Goal: Information Seeking & Learning: Learn about a topic

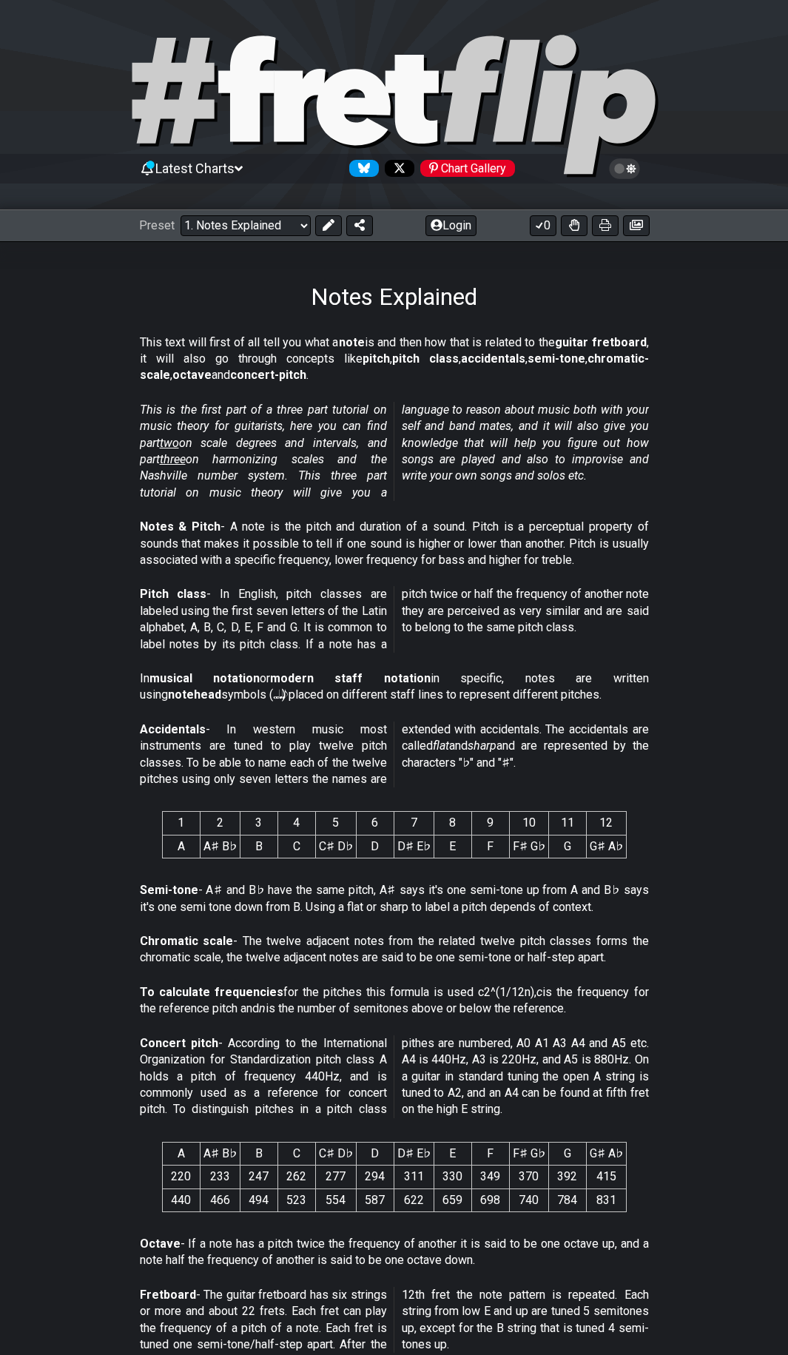
drag, startPoint x: 240, startPoint y: 404, endPoint x: 343, endPoint y: 406, distance: 103.6
click at [343, 406] on div "This is the first part of a three part tutorial on music theory for guitarists,…" at bounding box center [394, 454] width 509 height 117
drag, startPoint x: 338, startPoint y: 406, endPoint x: 355, endPoint y: 426, distance: 26.3
click at [381, 419] on em "This is the first part of a three part tutorial on music theory for guitarists,…" at bounding box center [394, 451] width 509 height 97
drag, startPoint x: 235, startPoint y: 425, endPoint x: 351, endPoint y: 435, distance: 115.9
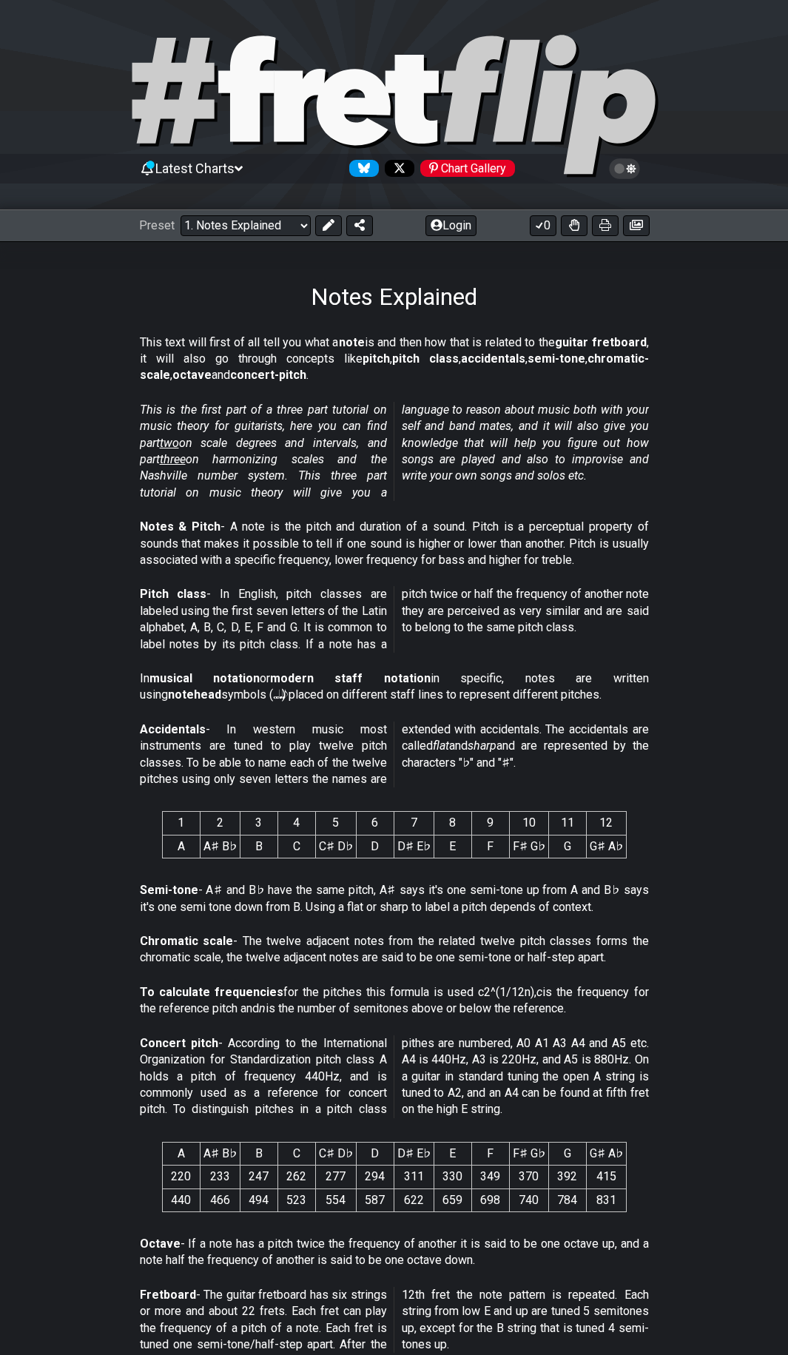
click at [351, 435] on em "This is the first part of a three part tutorial on music theory for guitarists,…" at bounding box center [394, 451] width 509 height 97
drag, startPoint x: 258, startPoint y: 938, endPoint x: 411, endPoint y: 935, distance: 152.5
click at [411, 935] on p "Chromatic scale - The twelve adjacent notes from the related twelve pitch class…" at bounding box center [394, 949] width 509 height 33
drag, startPoint x: 360, startPoint y: 904, endPoint x: 418, endPoint y: 904, distance: 58.5
click at [418, 904] on p "Semi-tone - A♯ and B♭ have the same pitch, A♯ says it's one semi-tone up from A…" at bounding box center [394, 898] width 509 height 33
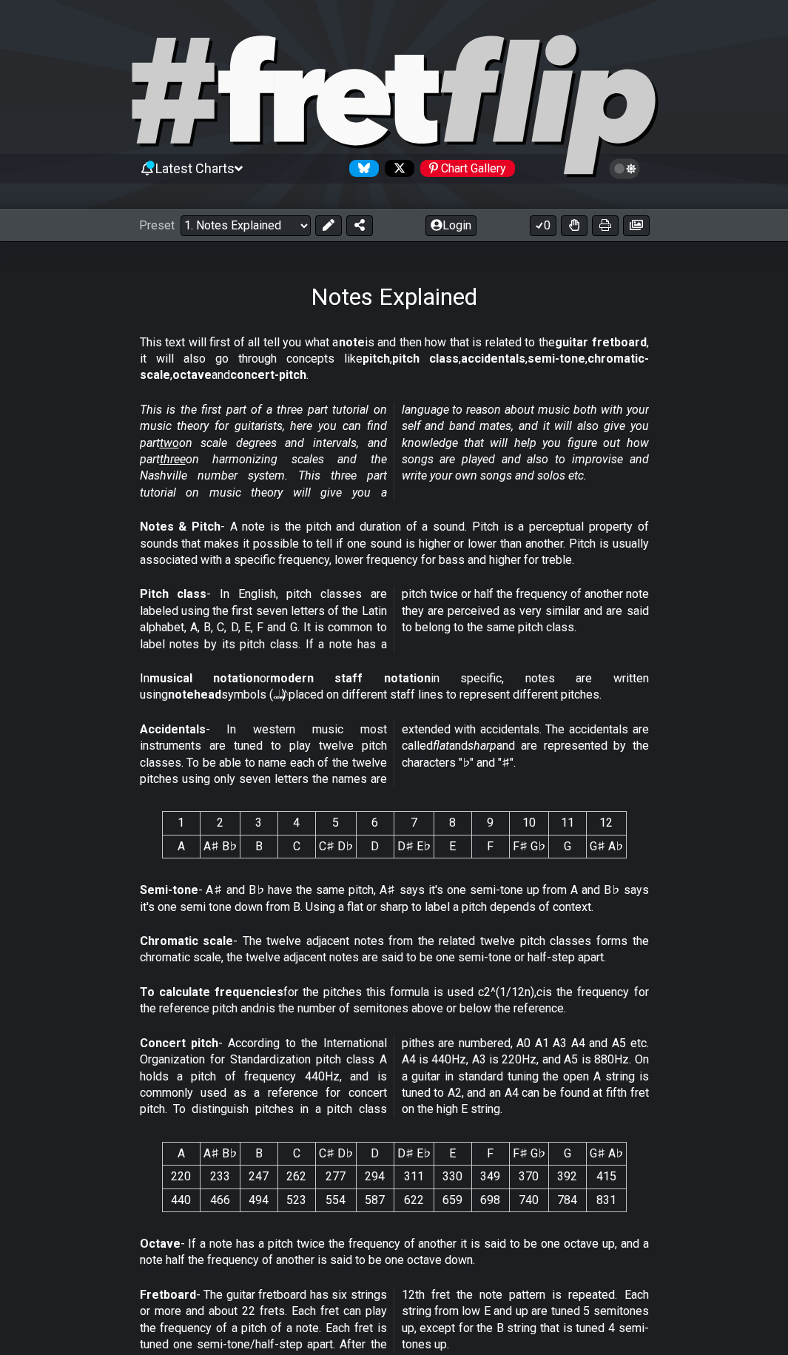
drag, startPoint x: 251, startPoint y: 941, endPoint x: 389, endPoint y: 944, distance: 137.7
click at [389, 944] on p "Chromatic scale - The twelve adjacent notes from the related twelve pitch class…" at bounding box center [394, 949] width 509 height 33
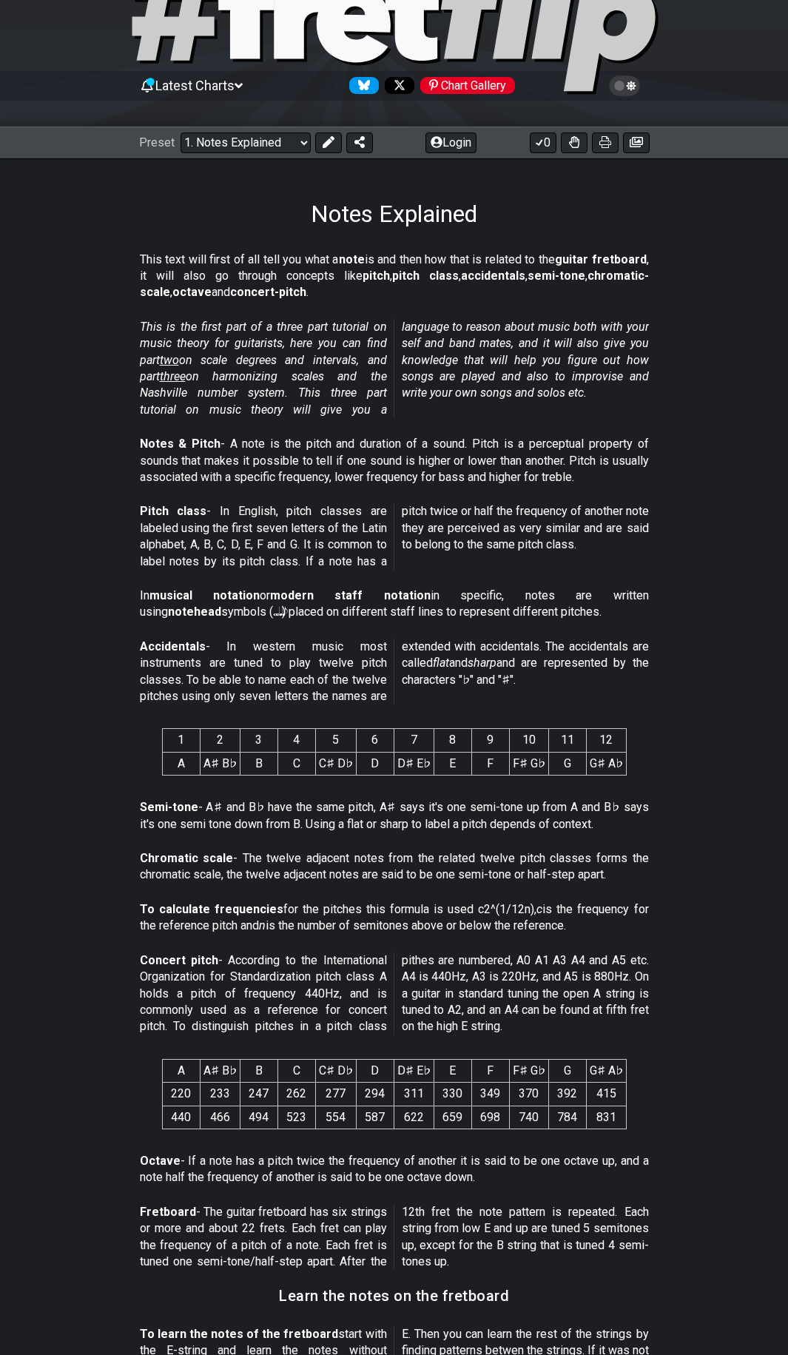
scroll to position [148, 0]
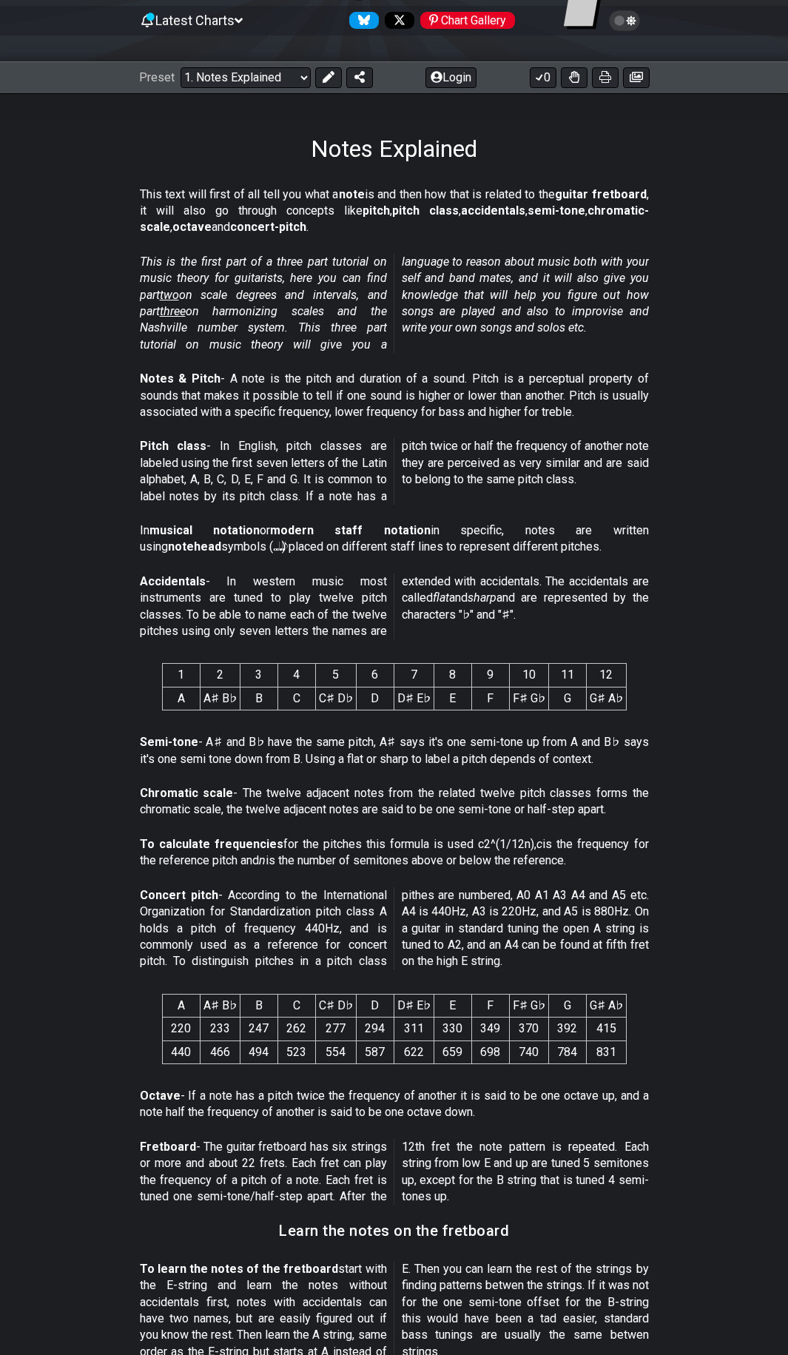
drag, startPoint x: 223, startPoint y: 896, endPoint x: 374, endPoint y: 900, distance: 151.0
click at [377, 900] on p "Concert pitch - According to the International Organization for Standardization…" at bounding box center [394, 928] width 509 height 83
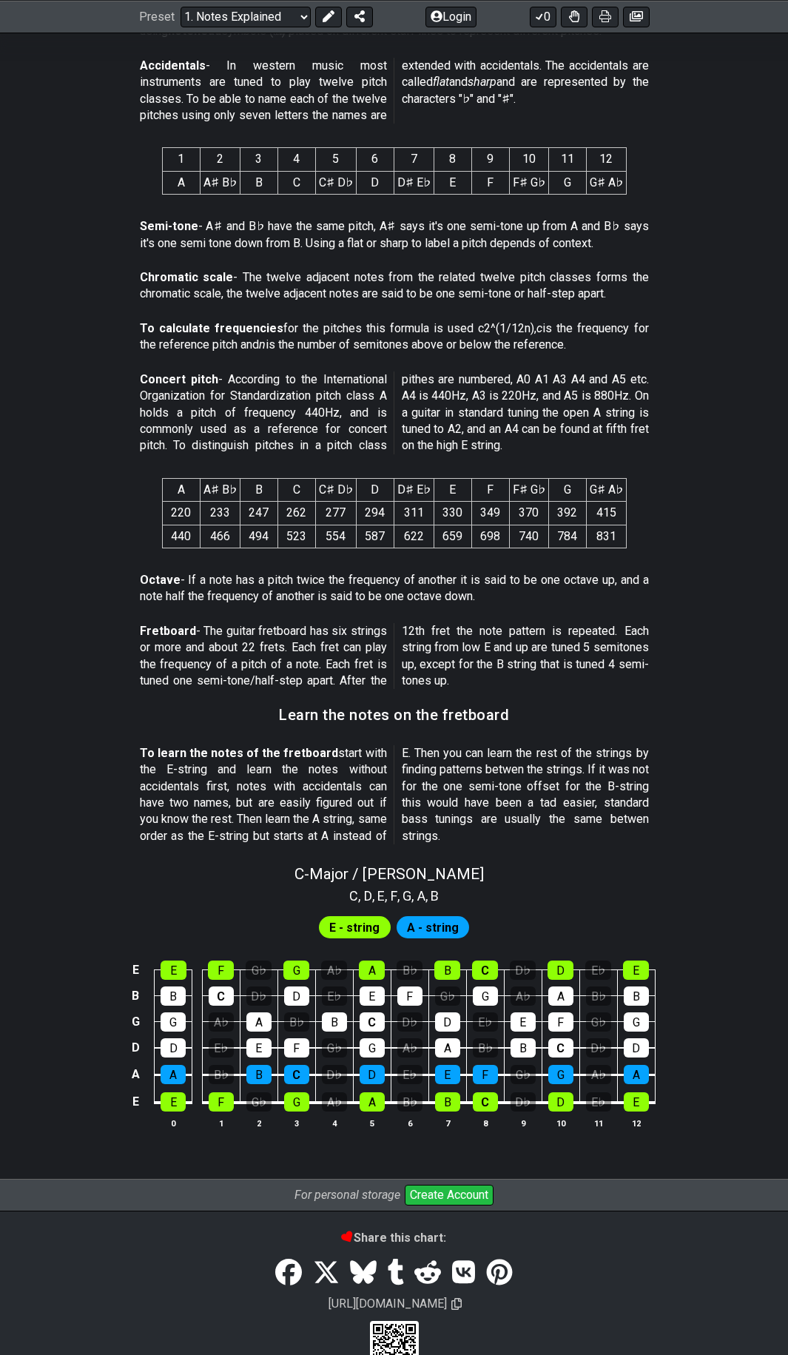
scroll to position [666, 0]
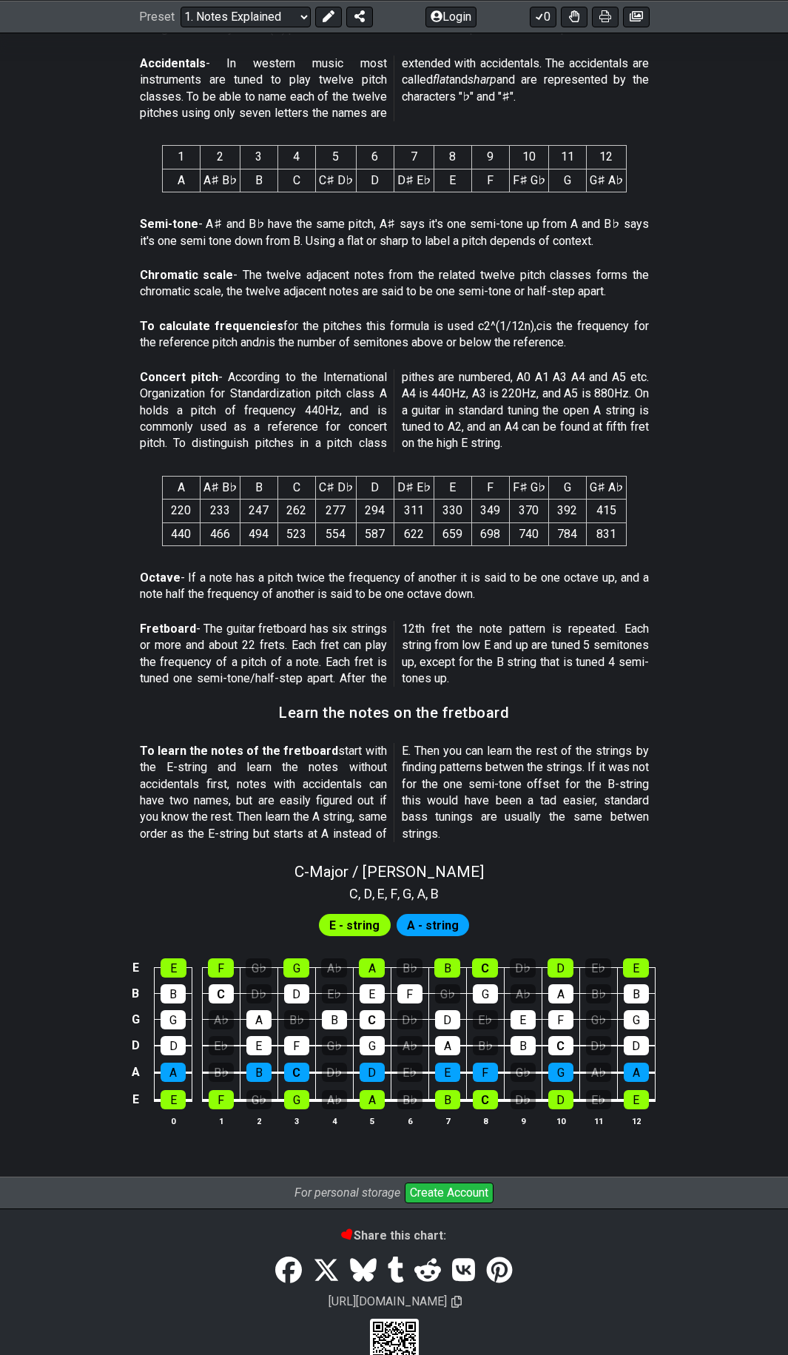
drag, startPoint x: 220, startPoint y: 749, endPoint x: 343, endPoint y: 748, distance: 122.9
click at [343, 748] on p "To learn the notes of the fretboard start with the E-string and learn the notes…" at bounding box center [394, 792] width 509 height 99
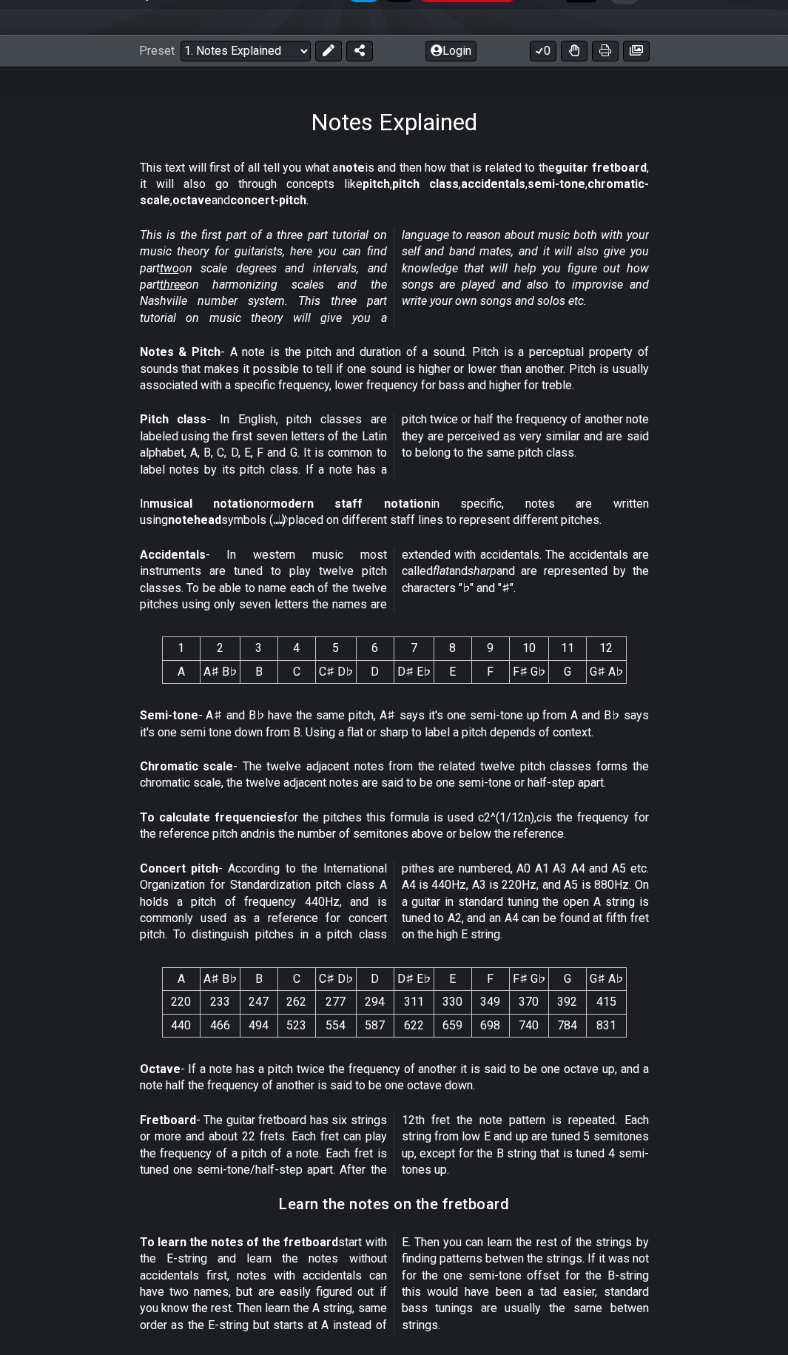
scroll to position [0, 0]
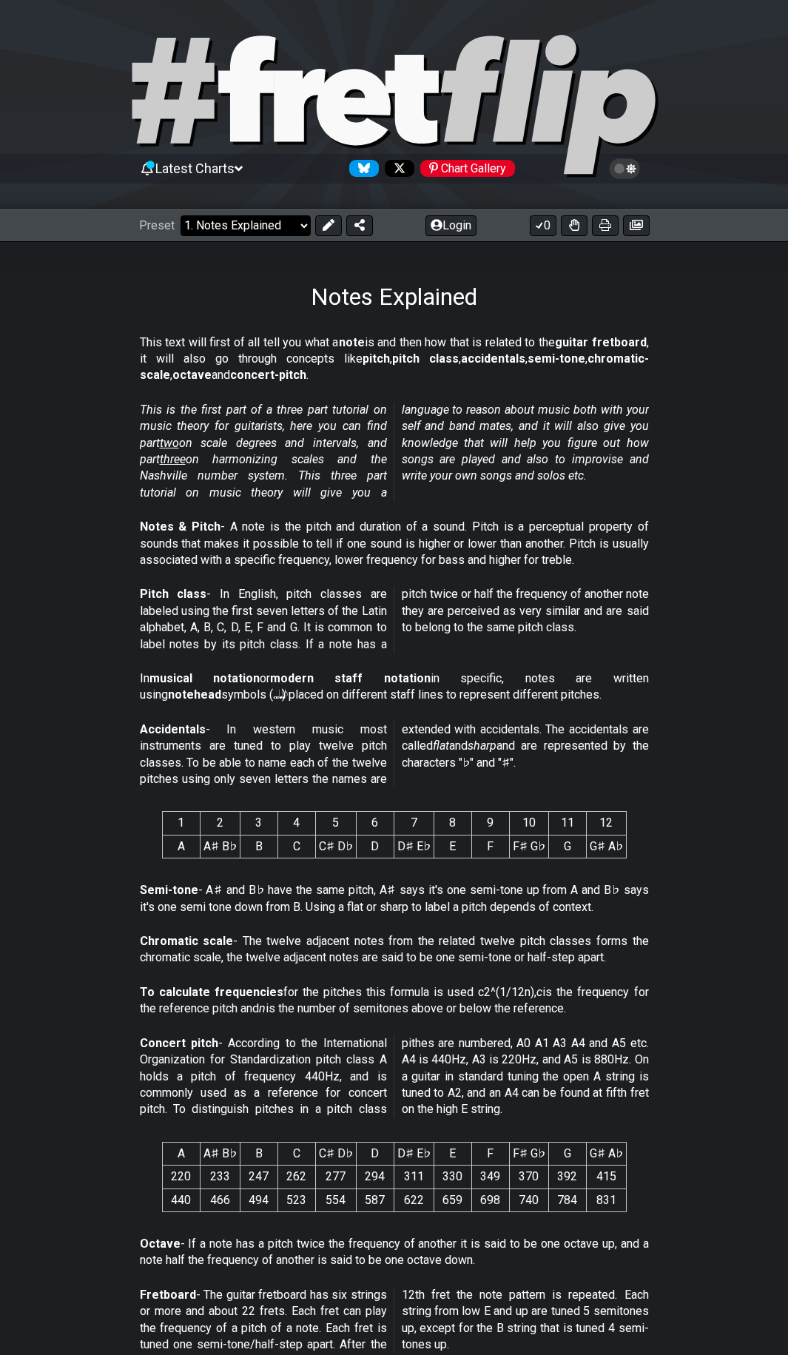
click at [299, 224] on select "Welcome to #fretflip! Initial Preset Custom Preset Minor Pentatonic Major Penta…" at bounding box center [246, 225] width 130 height 21
click at [181, 215] on select "Welcome to #fretflip! Initial Preset Custom Preset Minor Pentatonic Major Penta…" at bounding box center [246, 225] width 130 height 21
select select "/scale-degrees-and-intervals"
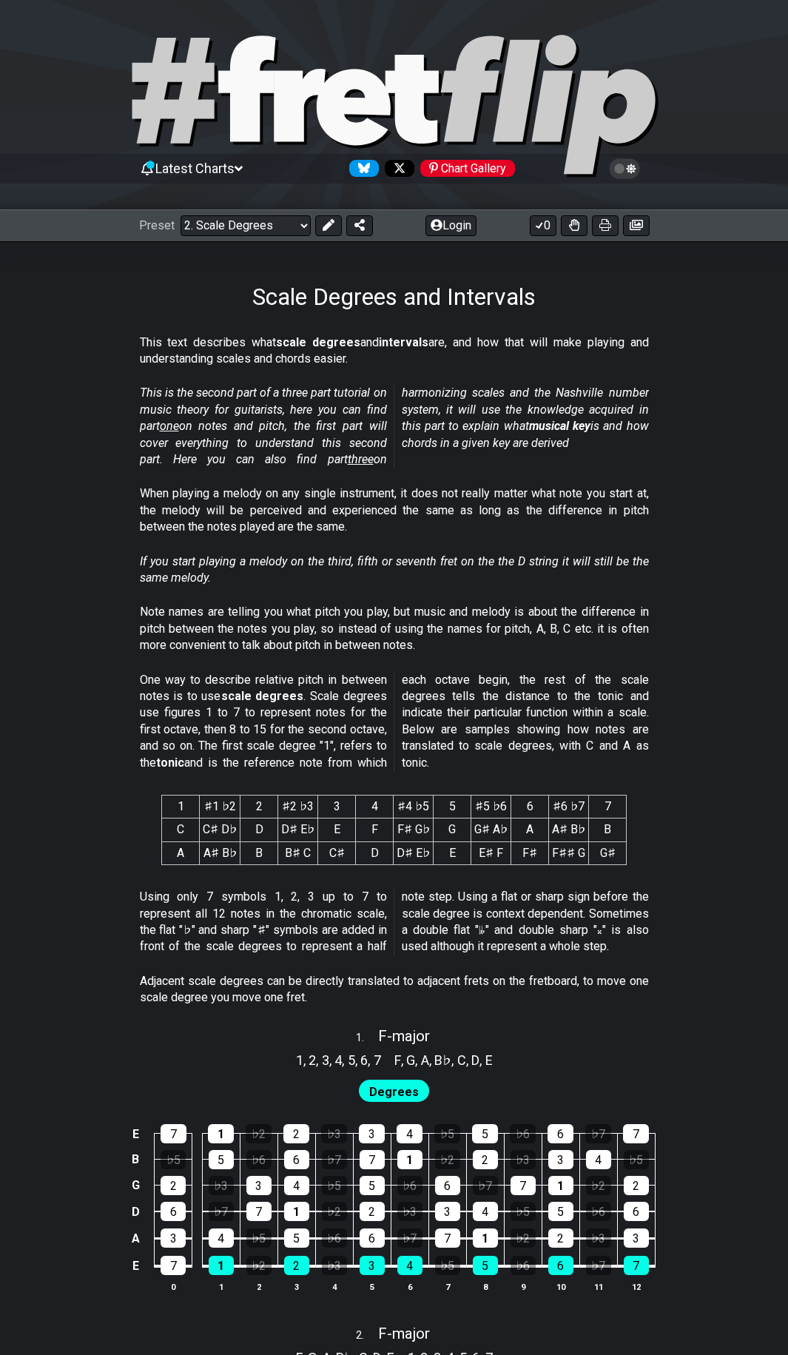
drag, startPoint x: 175, startPoint y: 392, endPoint x: 309, endPoint y: 399, distance: 133.4
click at [309, 399] on em "This is the second part of a three part tutorial on music theory for guitarists…" at bounding box center [394, 426] width 509 height 81
click at [466, 530] on p "When playing a melody on any single instrument, it does not really matter what …" at bounding box center [394, 511] width 509 height 50
drag, startPoint x: 195, startPoint y: 978, endPoint x: 315, endPoint y: 989, distance: 120.3
click at [312, 992] on p "Adjacent scale degrees can be directly translated to adjacent frets on the fret…" at bounding box center [394, 989] width 509 height 33
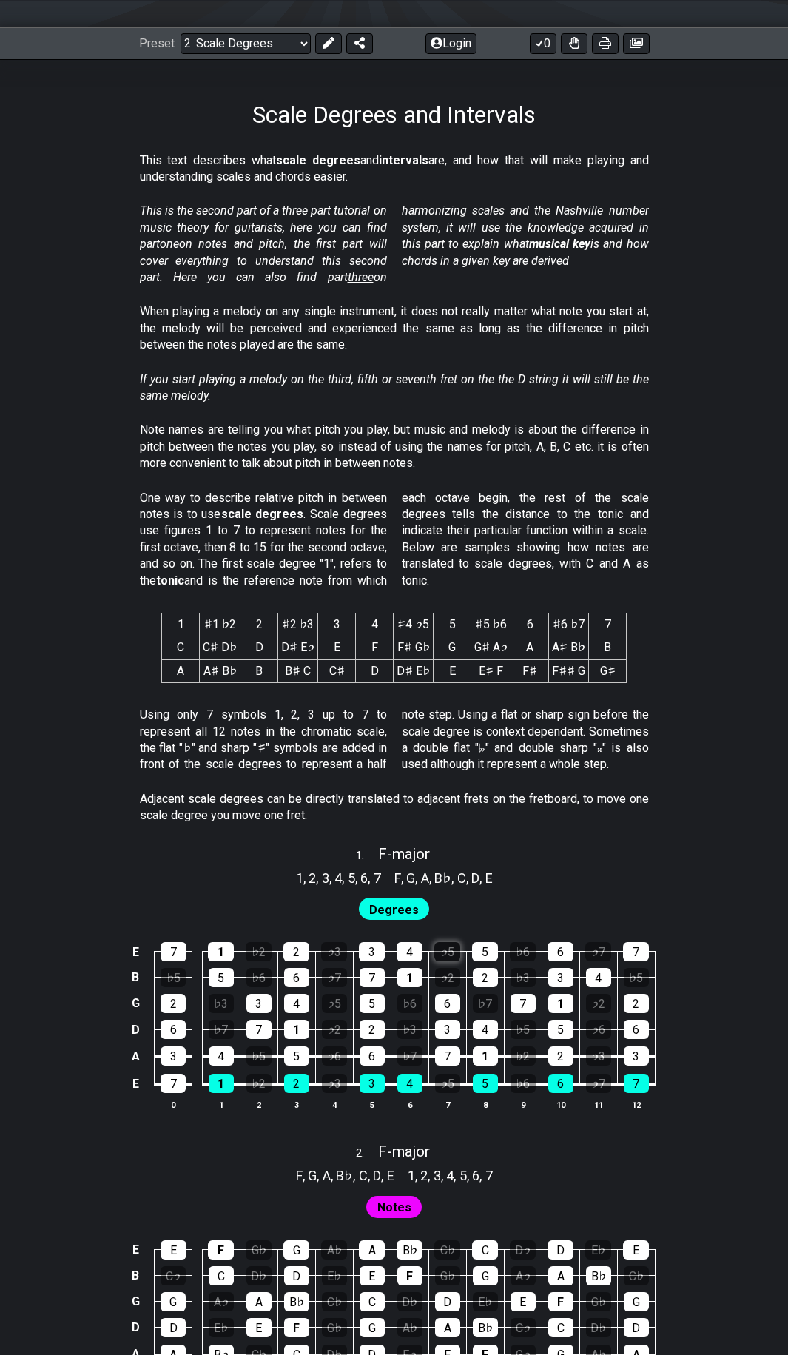
scroll to position [370, 0]
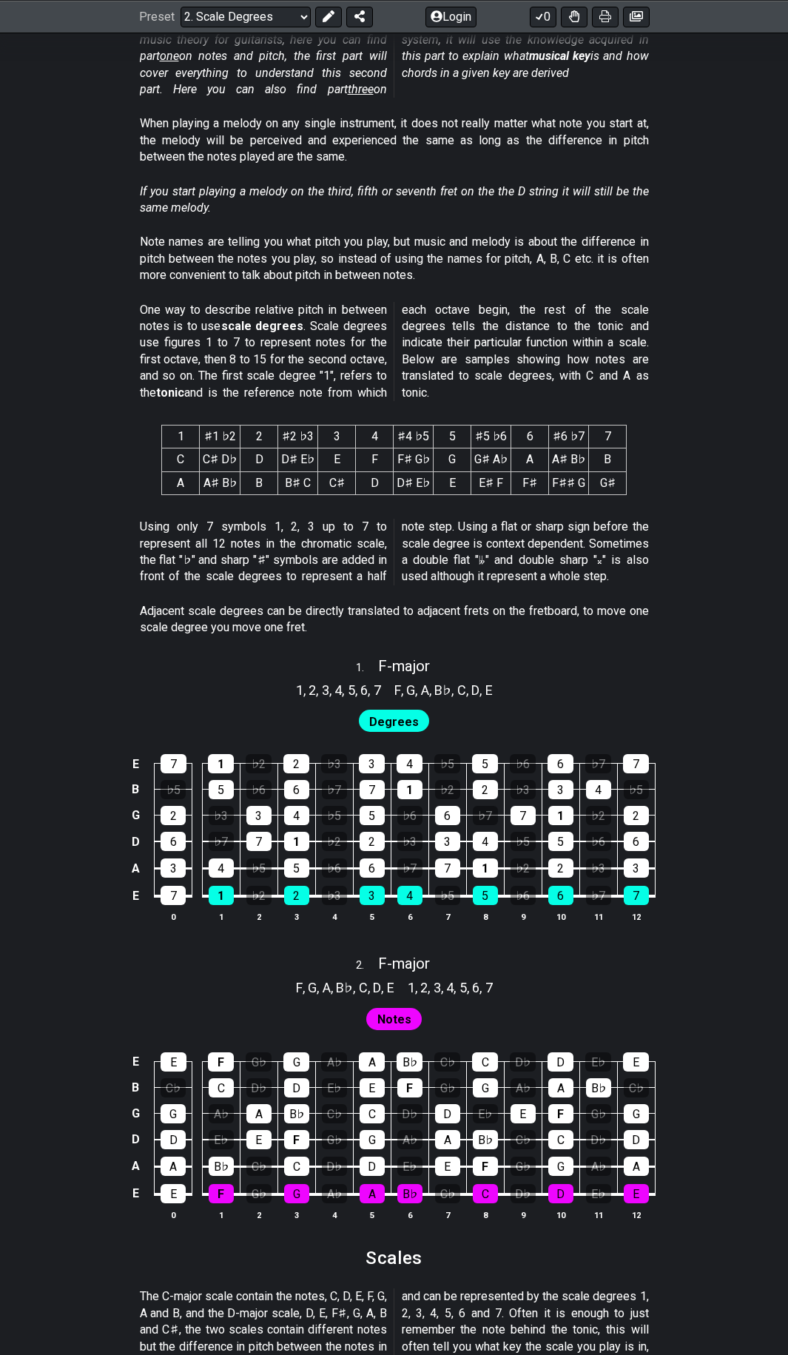
drag, startPoint x: 414, startPoint y: 987, endPoint x: 507, endPoint y: 986, distance: 93.3
click at [507, 986] on div "F , G , A , B♭ , C , D , E 1 , 2 , 3 , 4 , 5 , 6 , 7" at bounding box center [394, 987] width 788 height 24
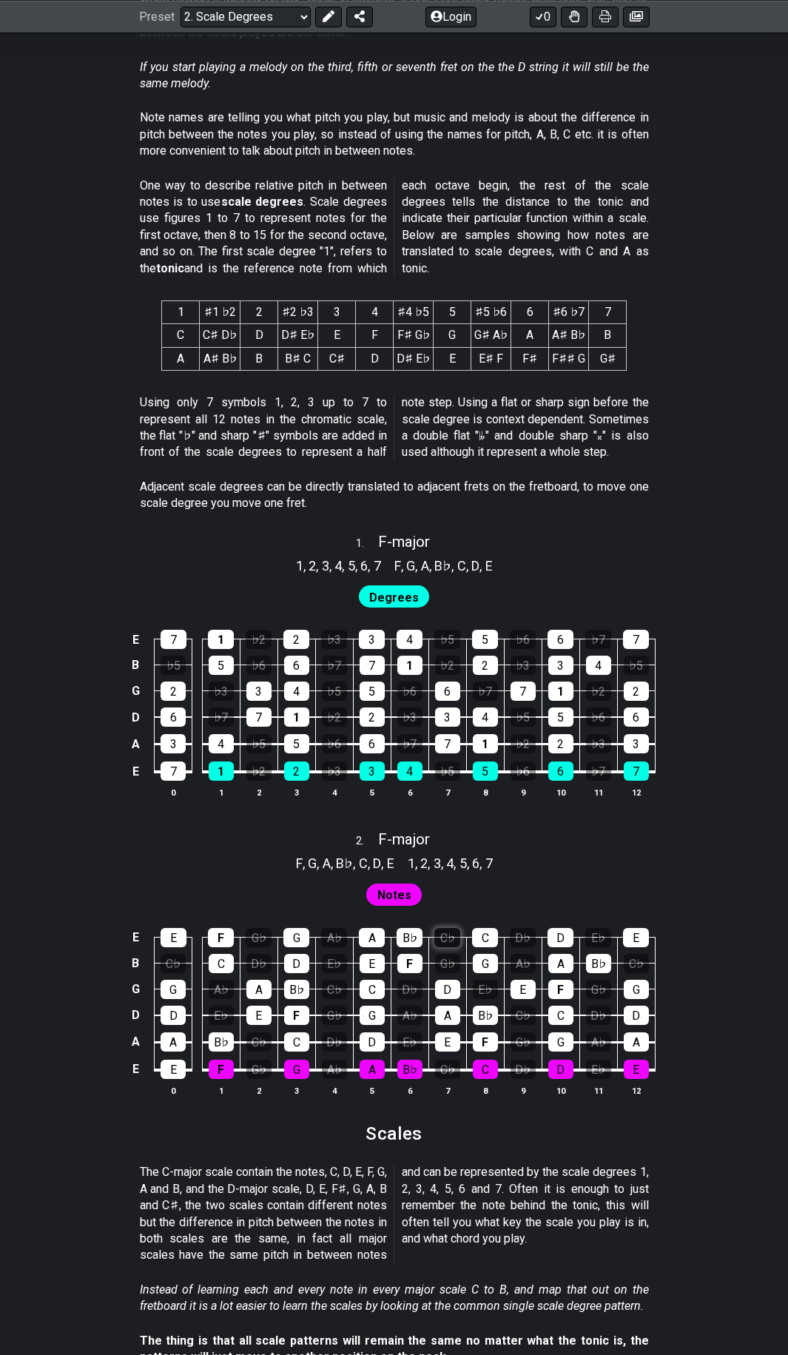
scroll to position [592, 0]
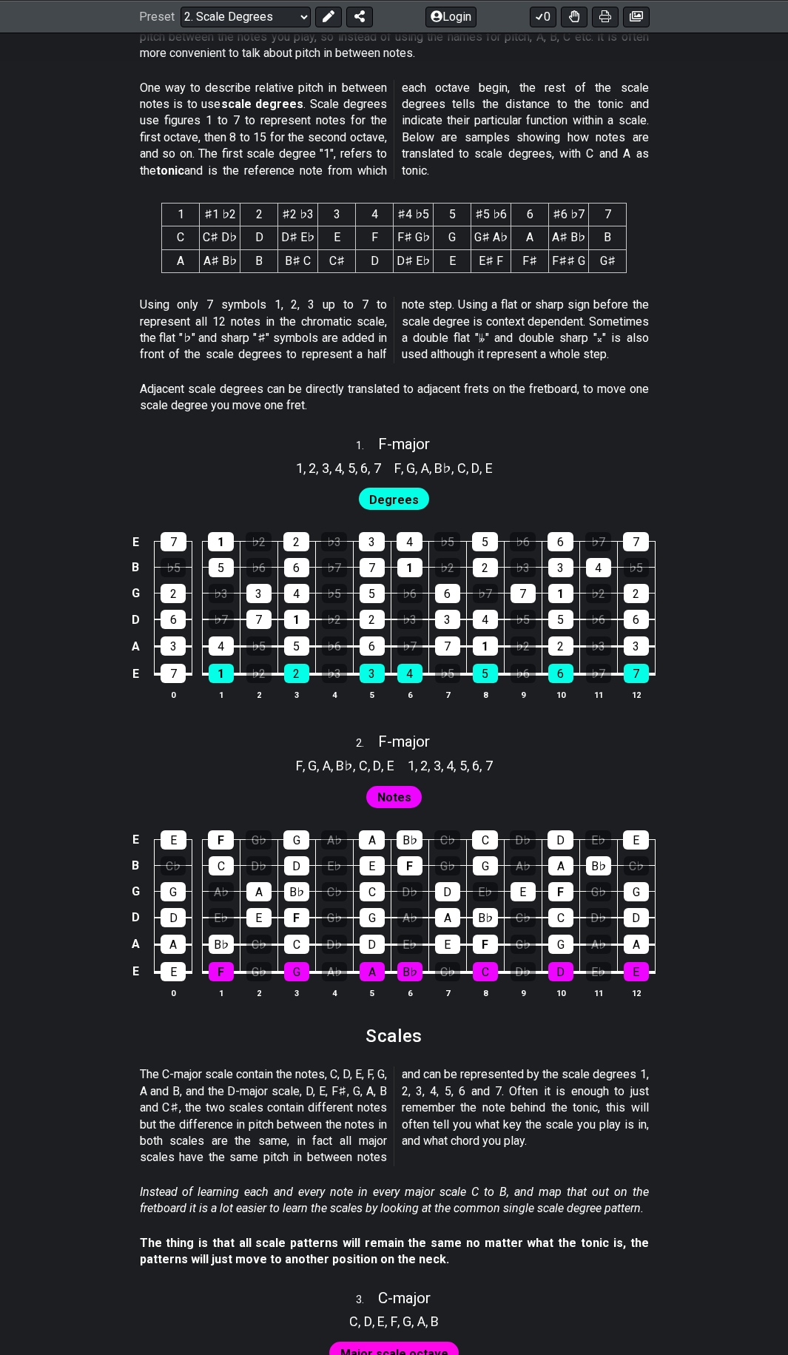
drag, startPoint x: 287, startPoint y: 1089, endPoint x: 374, endPoint y: 1086, distance: 86.6
click at [374, 1086] on p "The C-major scale contain the notes, C, D, E, F, G, A and B, and the D-major sc…" at bounding box center [394, 1115] width 509 height 99
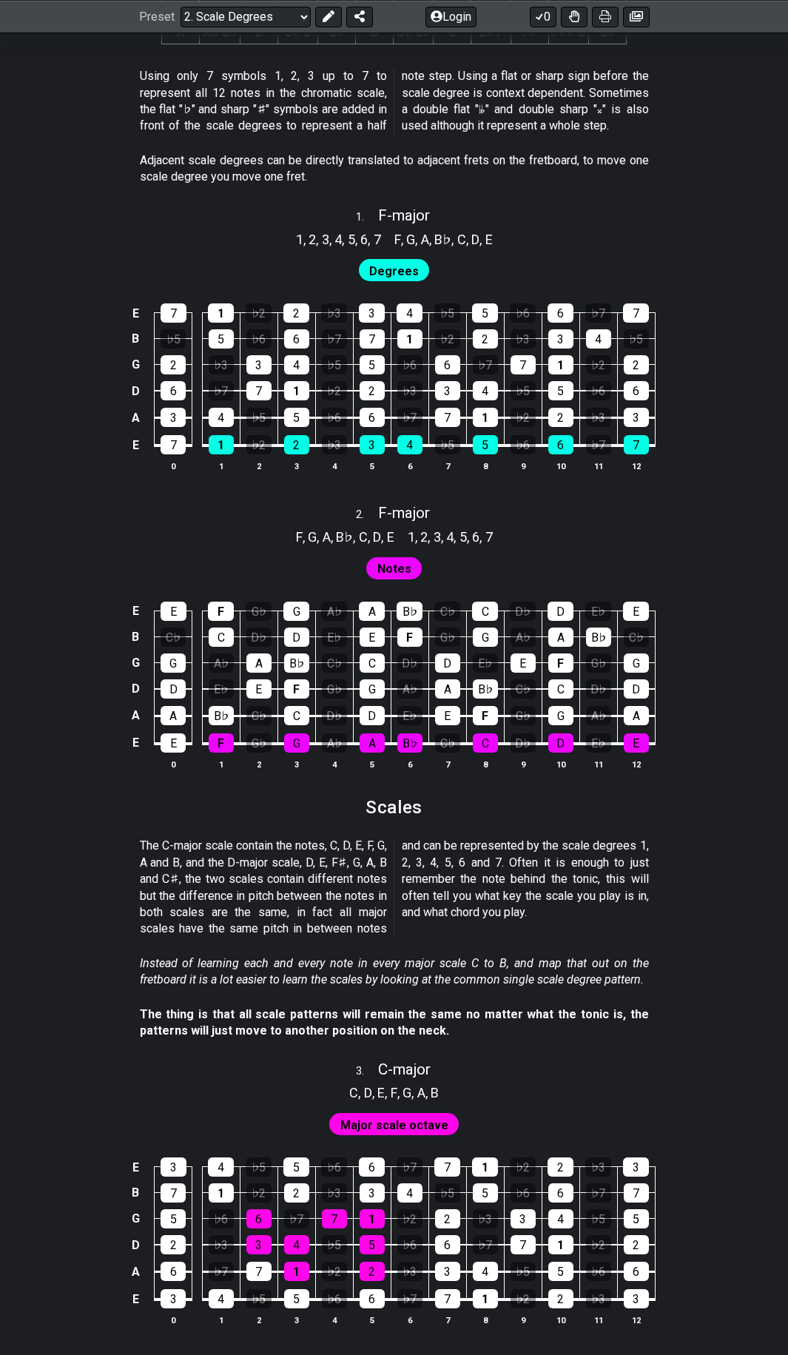
scroll to position [888, 0]
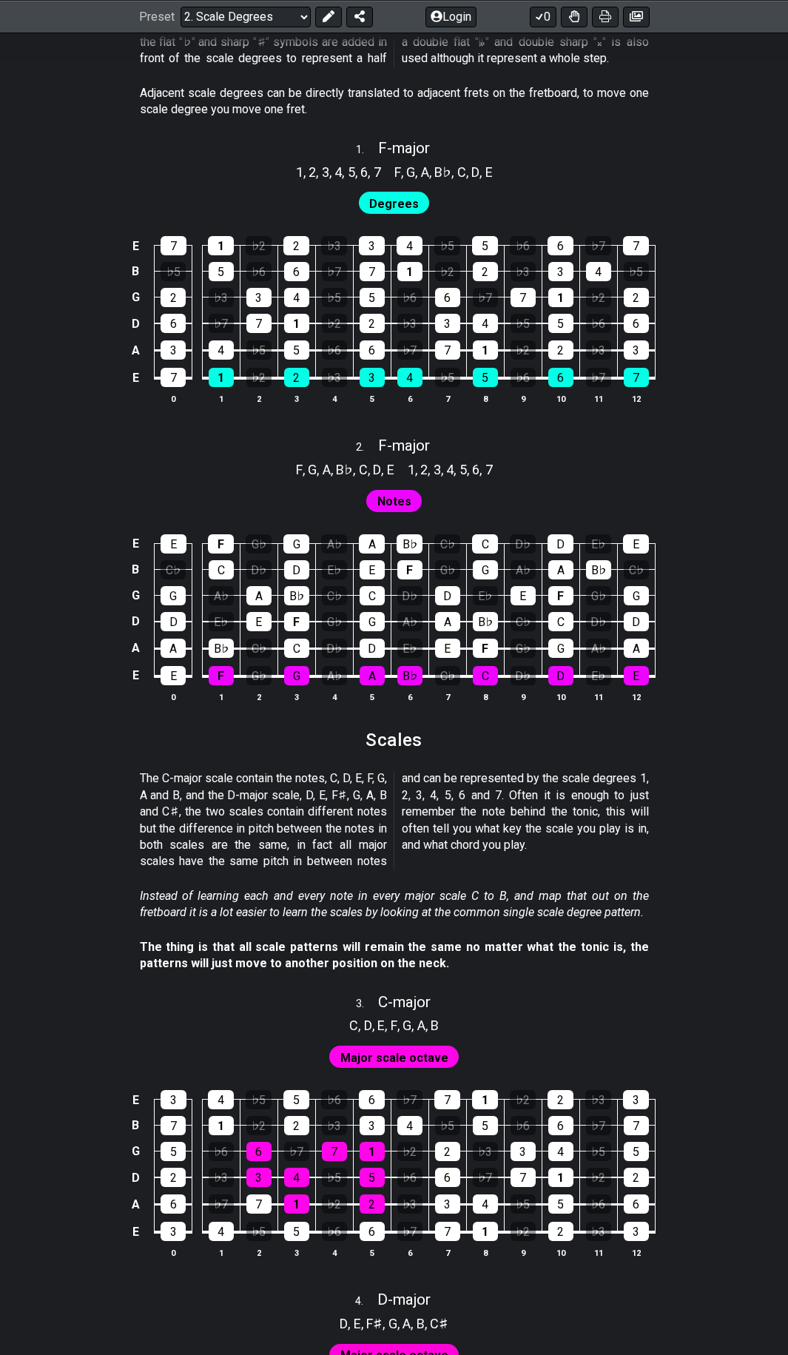
drag, startPoint x: 289, startPoint y: 948, endPoint x: 372, endPoint y: 952, distance: 83.7
click at [370, 952] on strong "The thing is that all scale patterns will remain the same no matter what the to…" at bounding box center [394, 955] width 509 height 30
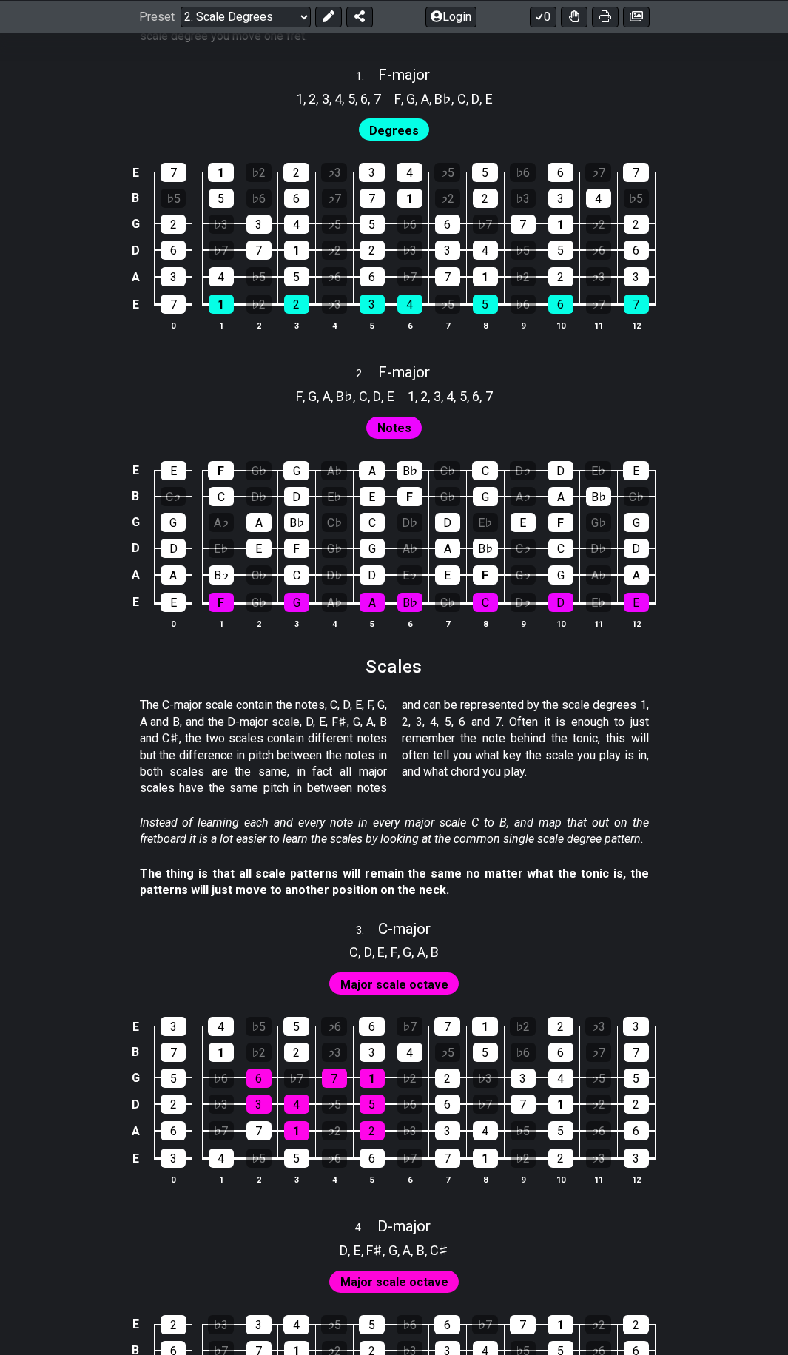
scroll to position [962, 0]
drag, startPoint x: 185, startPoint y: 865, endPoint x: 340, endPoint y: 870, distance: 155.5
click at [337, 870] on strong "The thing is that all scale patterns will remain the same no matter what the to…" at bounding box center [394, 881] width 509 height 30
drag, startPoint x: 343, startPoint y: 870, endPoint x: 447, endPoint y: 876, distance: 103.8
click at [447, 876] on strong "The thing is that all scale patterns will remain the same no matter what the to…" at bounding box center [394, 881] width 509 height 30
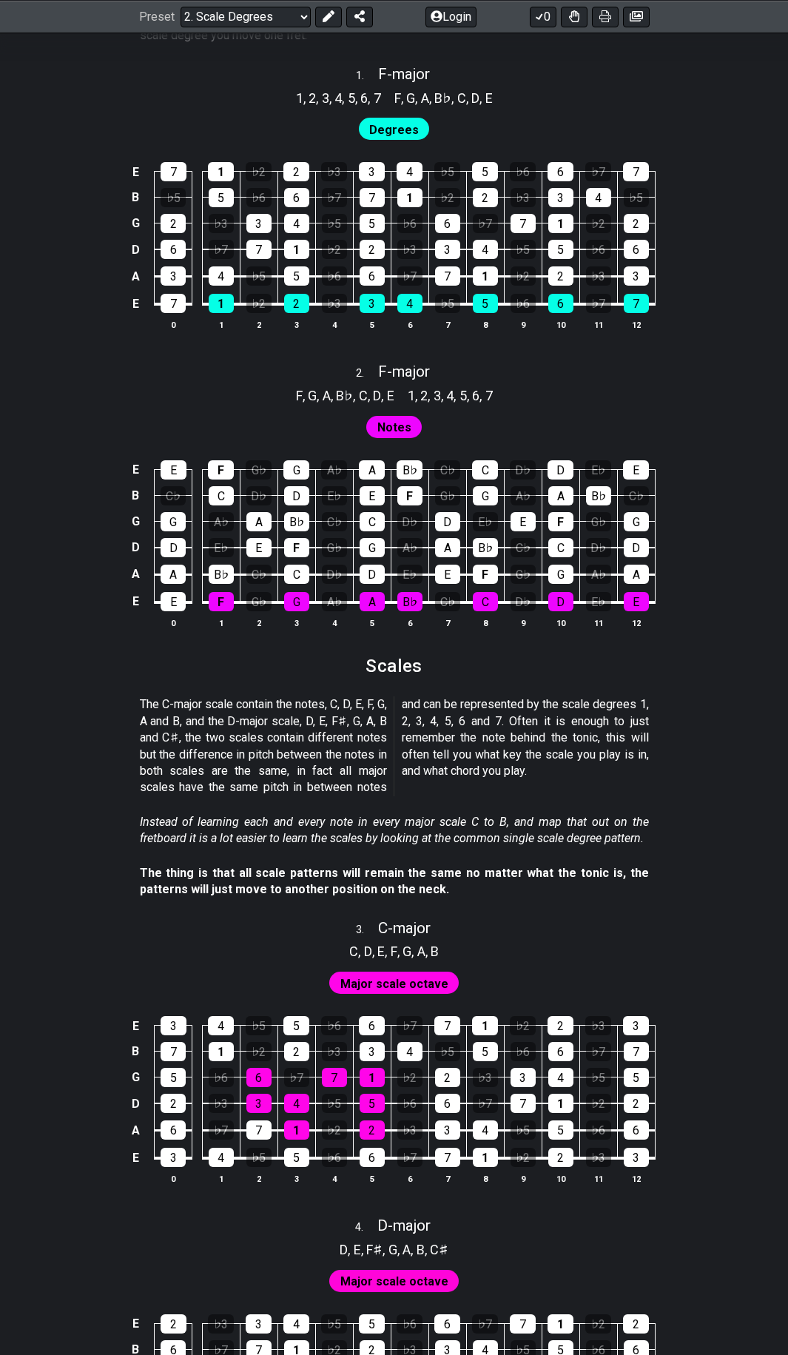
click at [447, 876] on strong "The thing is that all scale patterns will remain the same no matter what the to…" at bounding box center [394, 881] width 509 height 30
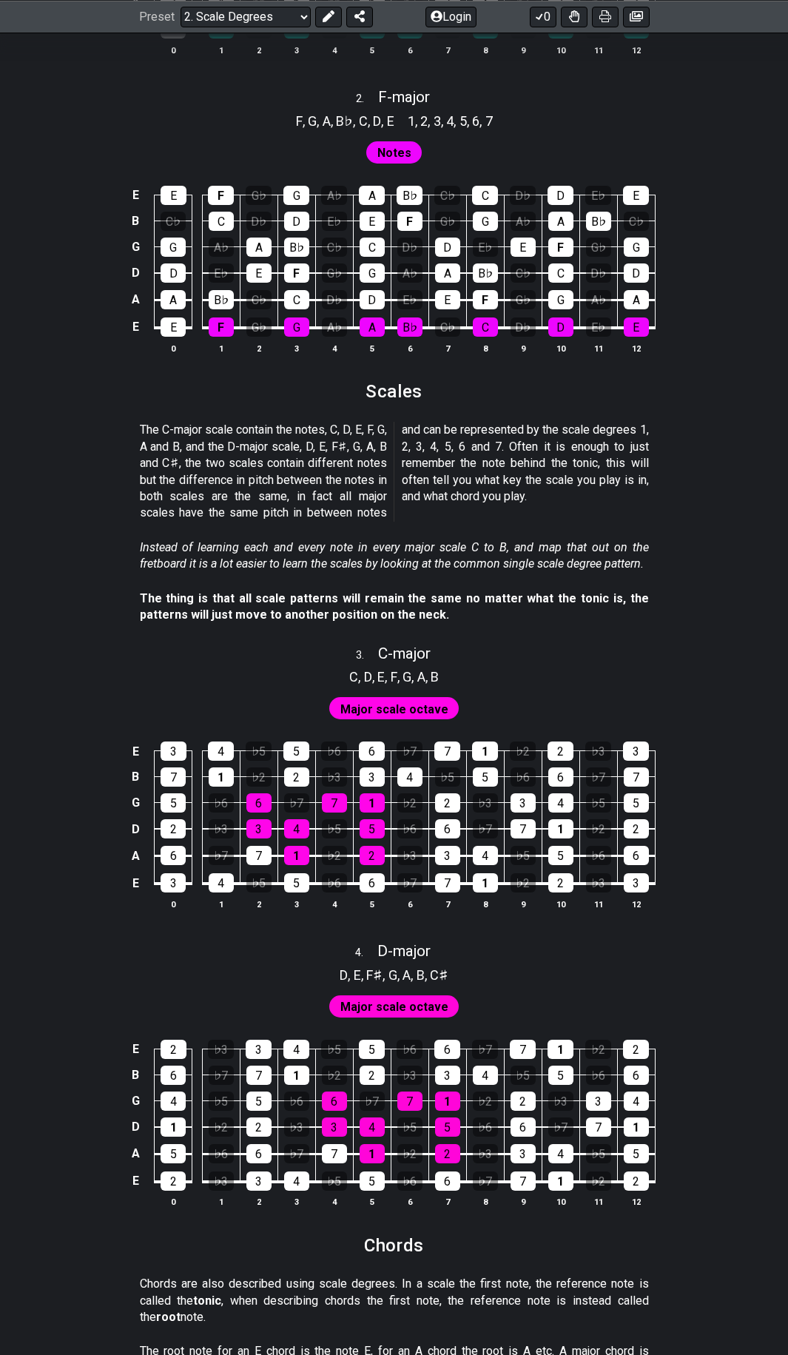
scroll to position [1258, 0]
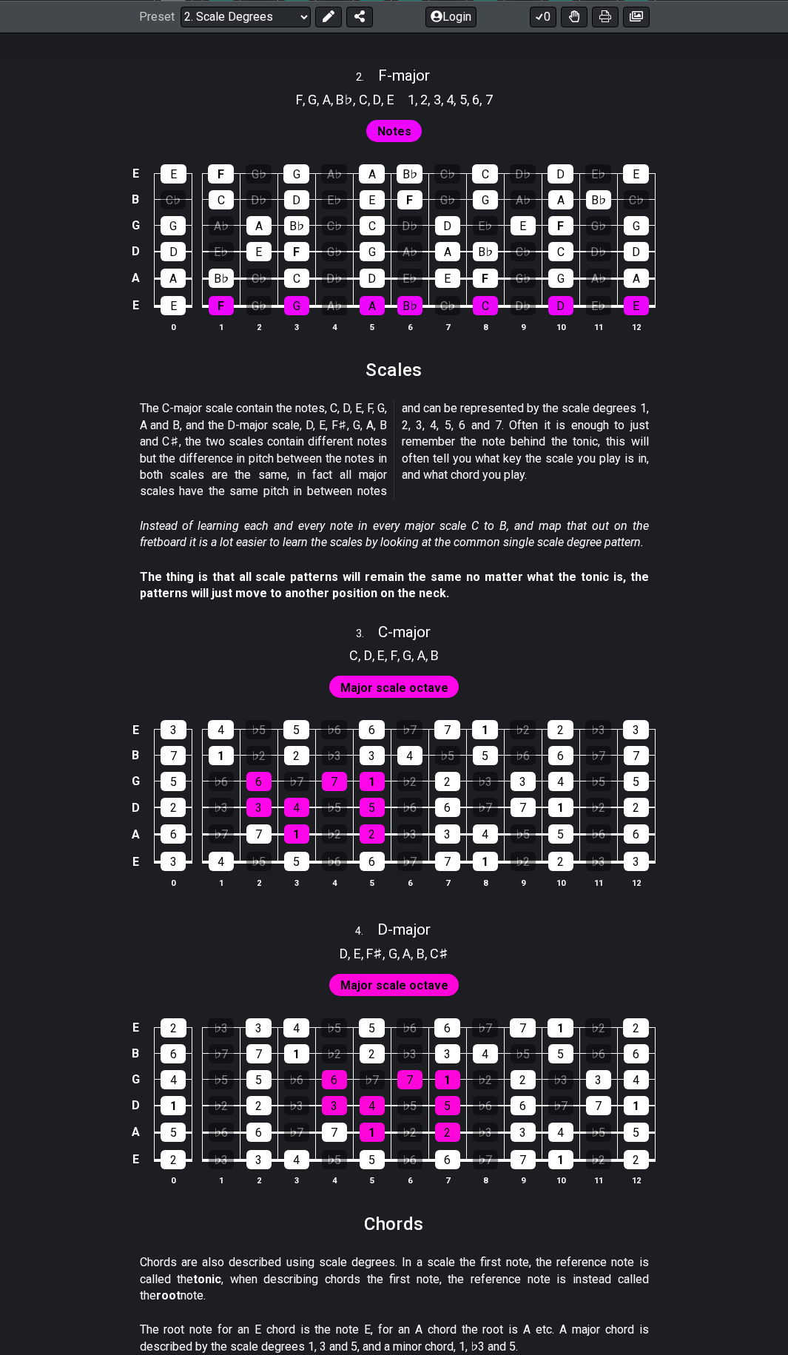
click at [600, 614] on div "3 . C - major" at bounding box center [394, 628] width 788 height 28
select select "C"
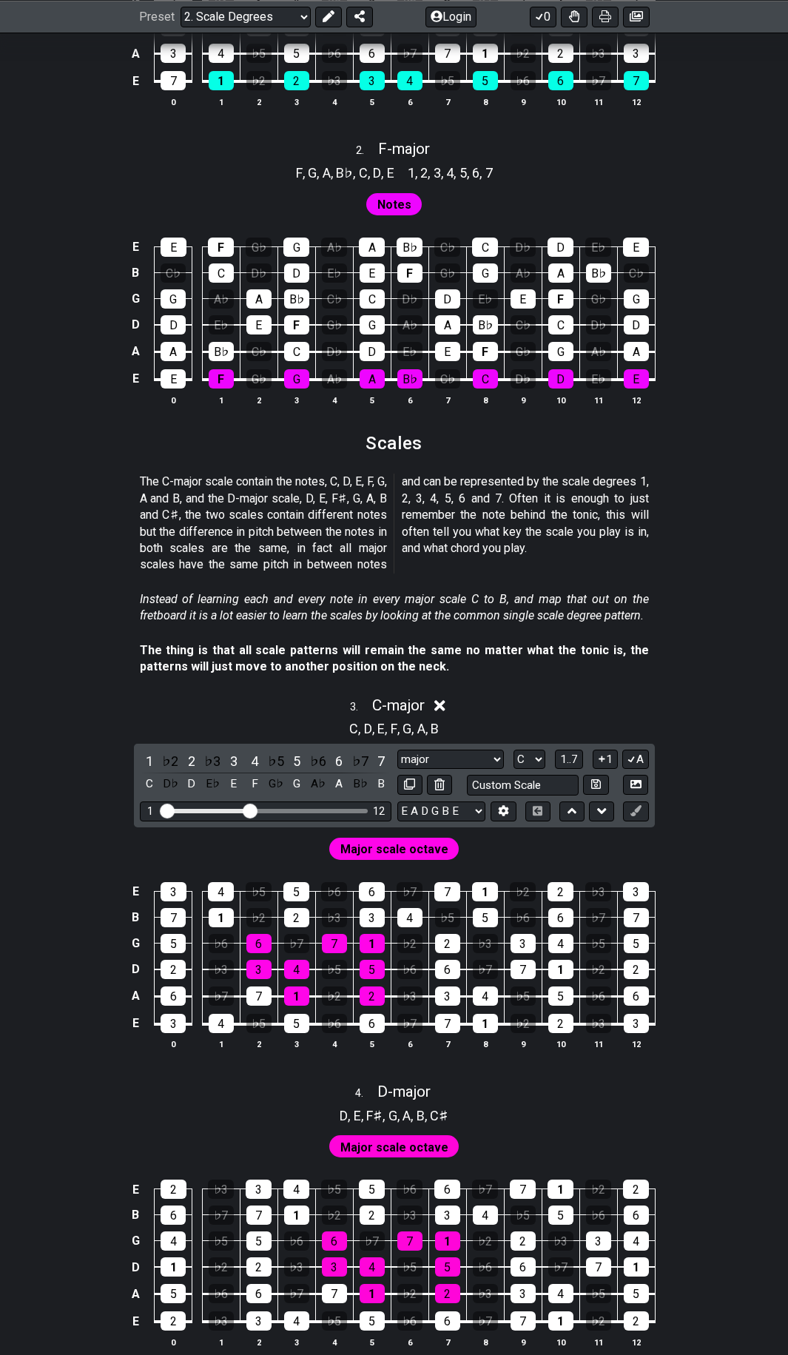
scroll to position [1184, 0]
click at [406, 616] on em "Instead of learning each and every note in every major scale C to B, and map th…" at bounding box center [394, 608] width 509 height 30
click at [443, 705] on icon at bounding box center [439, 706] width 11 height 11
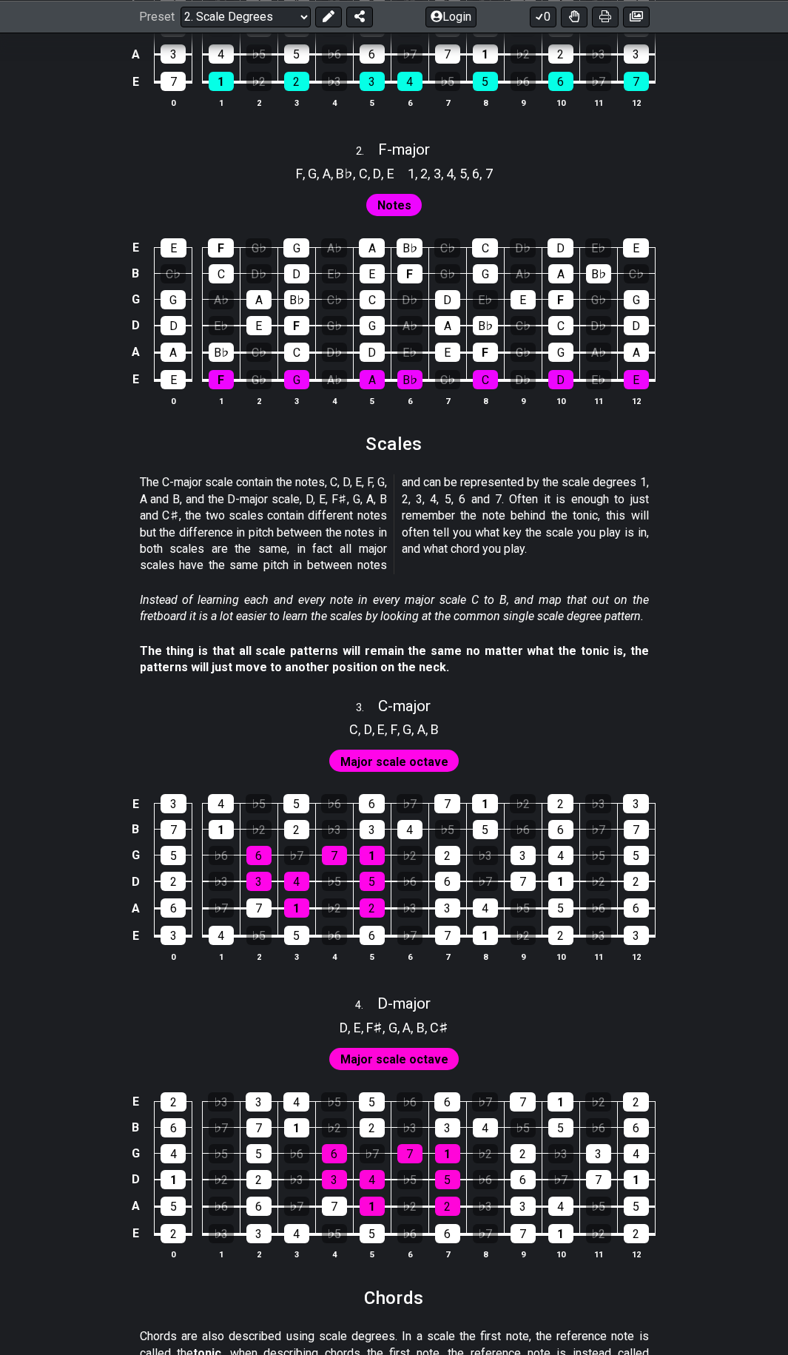
click at [552, 657] on strong "The thing is that all scale patterns will remain the same no matter what the to…" at bounding box center [394, 659] width 509 height 30
click at [406, 764] on span "Major scale octave" at bounding box center [394, 761] width 108 height 21
click at [420, 707] on span "C - major" at bounding box center [404, 706] width 53 height 18
select select "C"
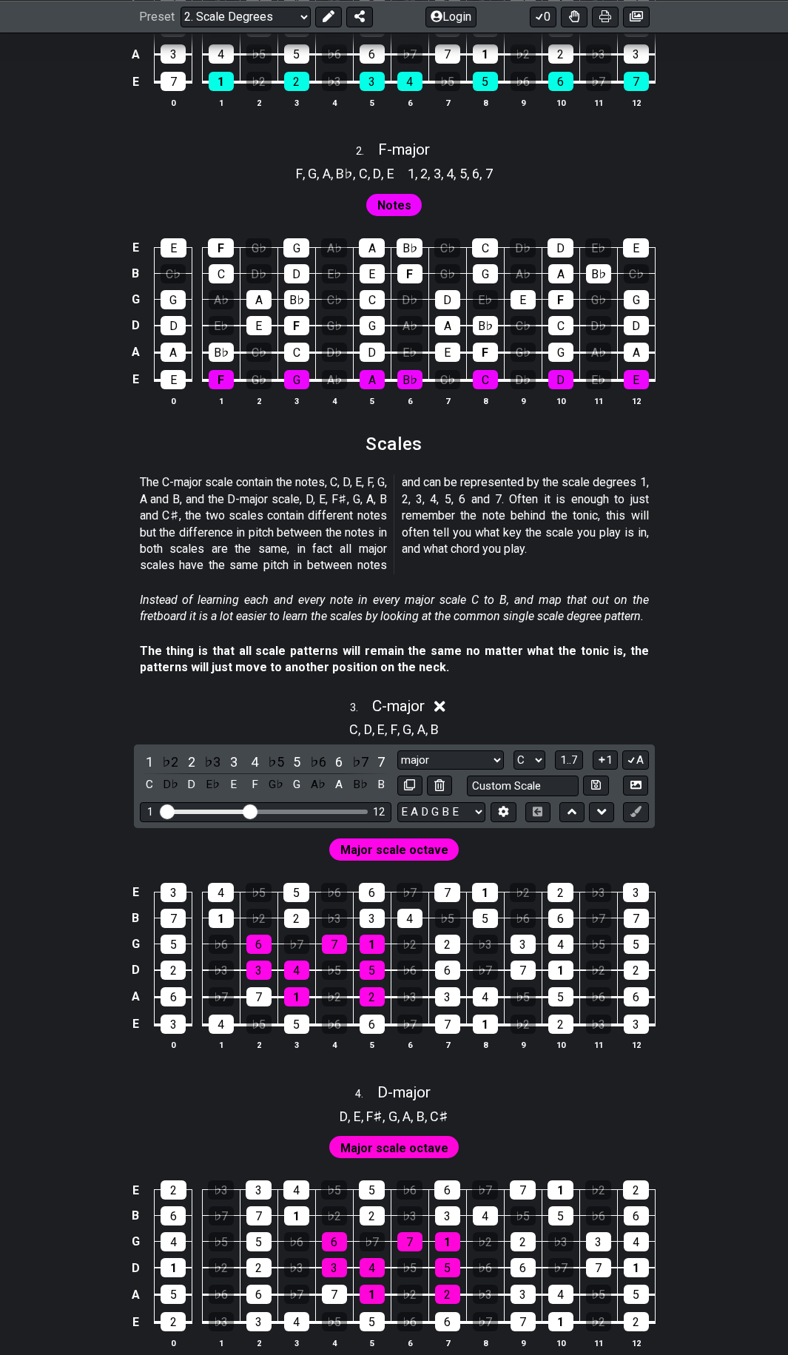
click at [444, 708] on icon at bounding box center [439, 706] width 11 height 11
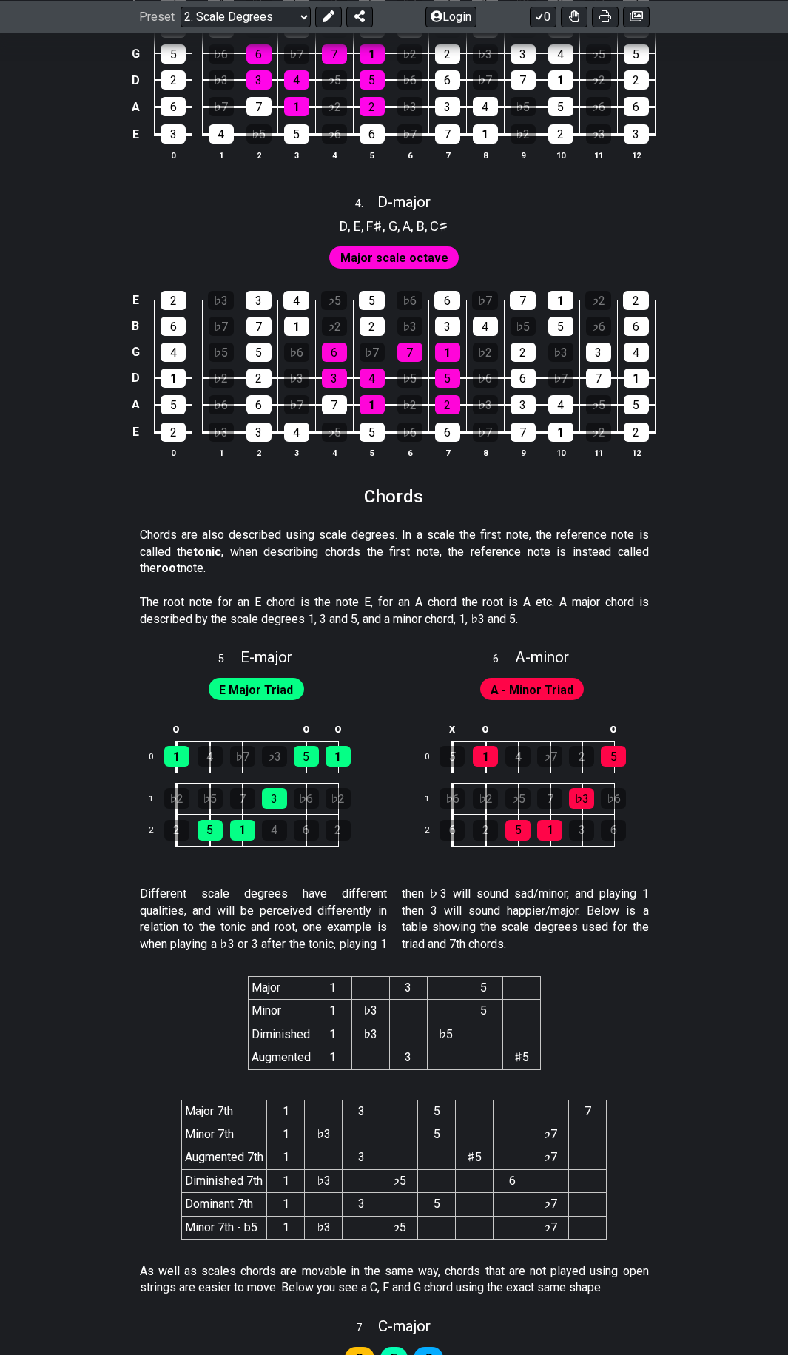
scroll to position [1998, 0]
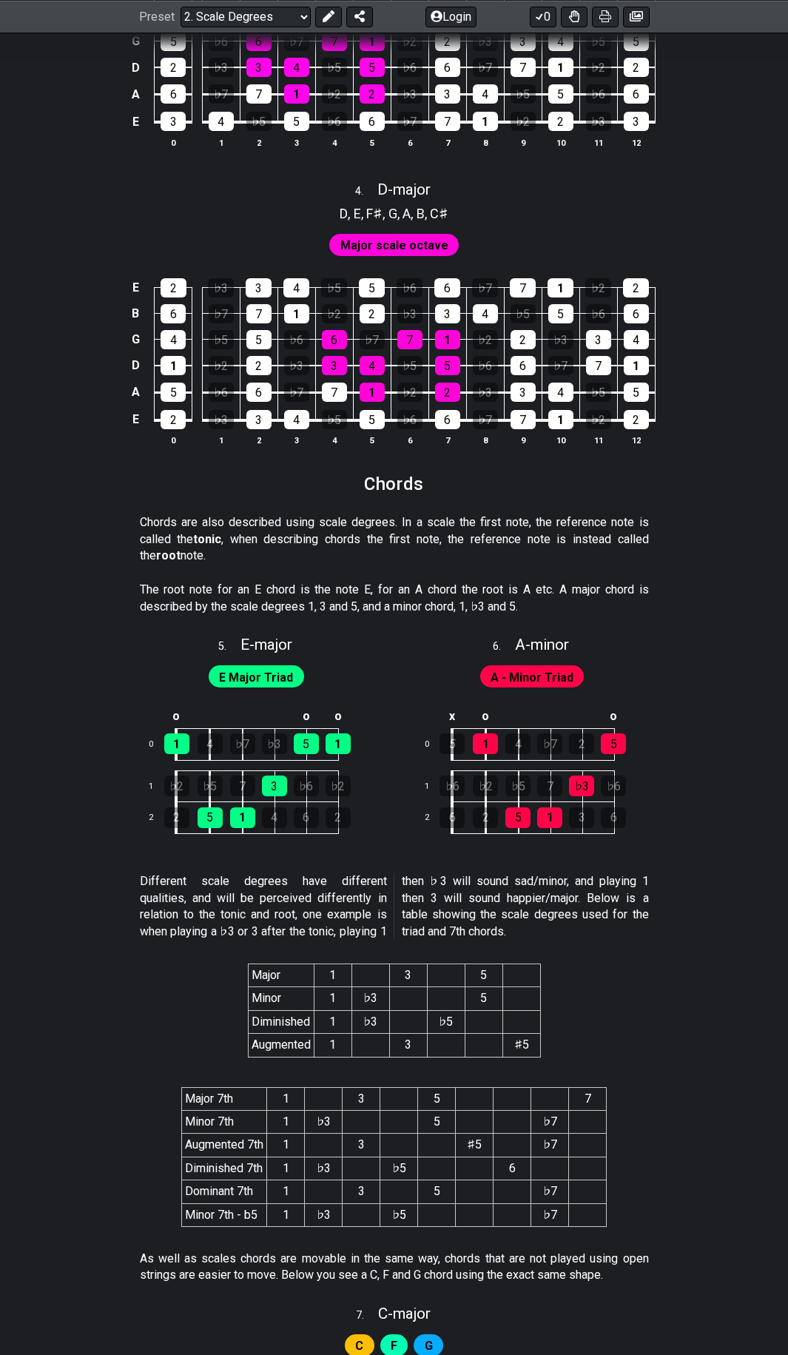
drag, startPoint x: 153, startPoint y: 884, endPoint x: 406, endPoint y: 893, distance: 253.3
click at [406, 893] on p "Different scale degrees have different qualities, and will be perceived differe…" at bounding box center [394, 906] width 509 height 67
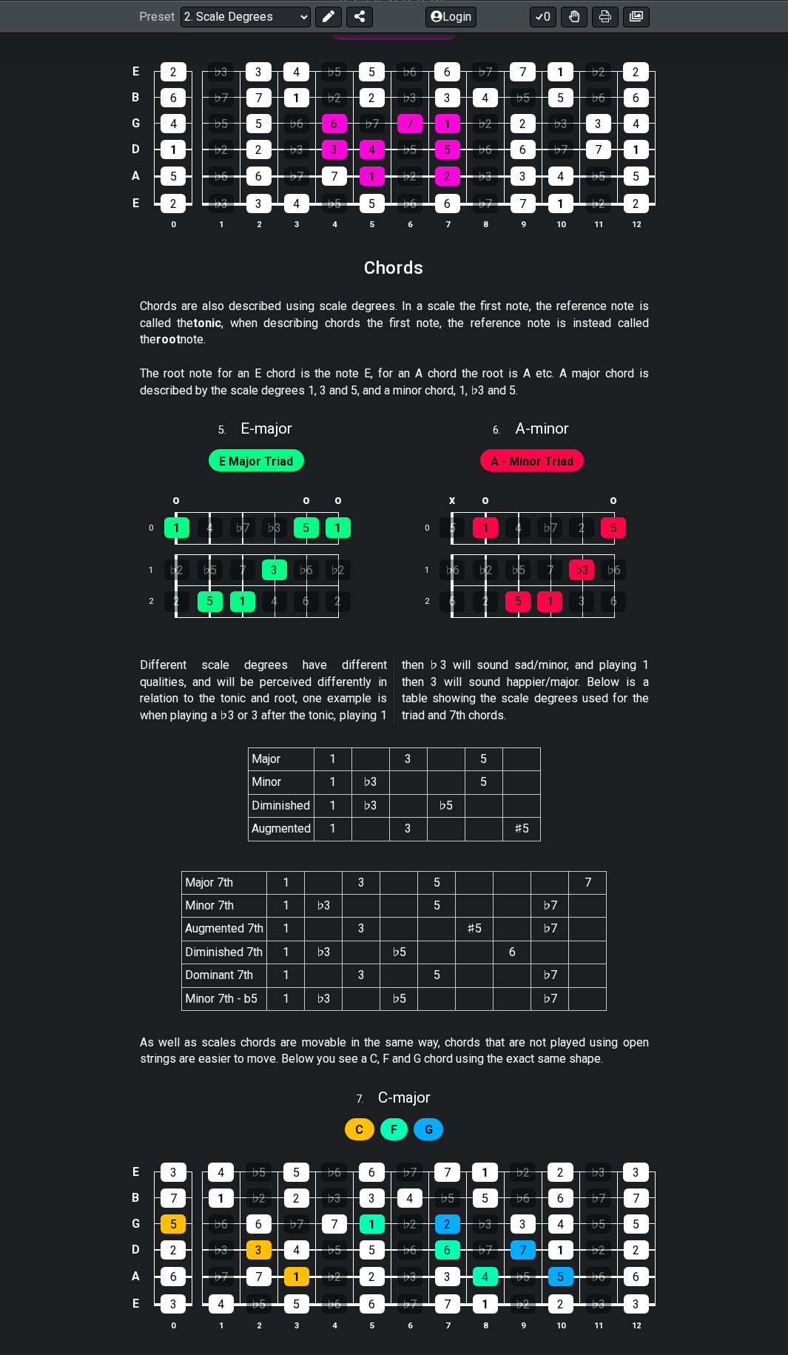
scroll to position [2220, 0]
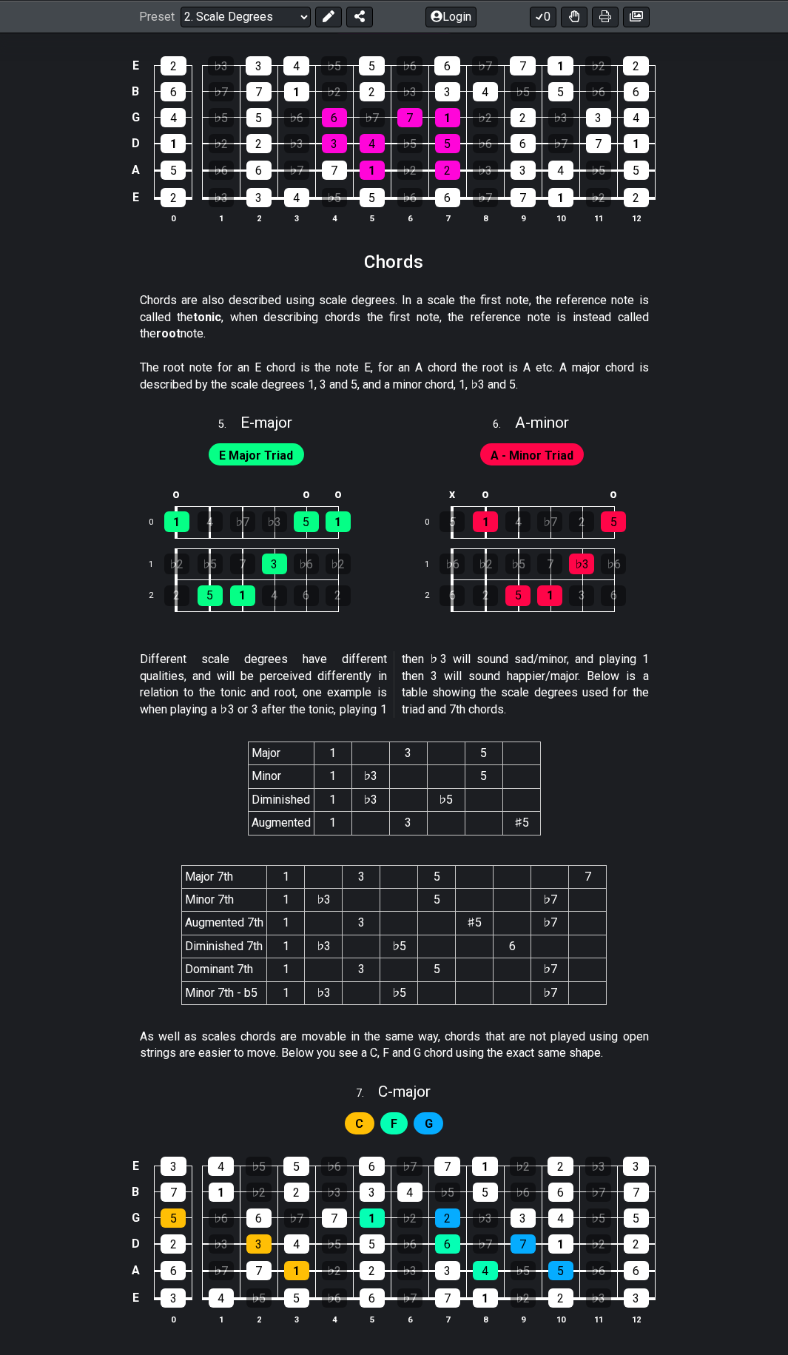
click at [639, 871] on section "Major 7th 1 3 5 7 Minor 7th 1 ♭3 5 ♭7 Augmented 7th 1 3 ♯5 ♭7 Diminished 7th 1 …" at bounding box center [394, 937] width 788 height 169
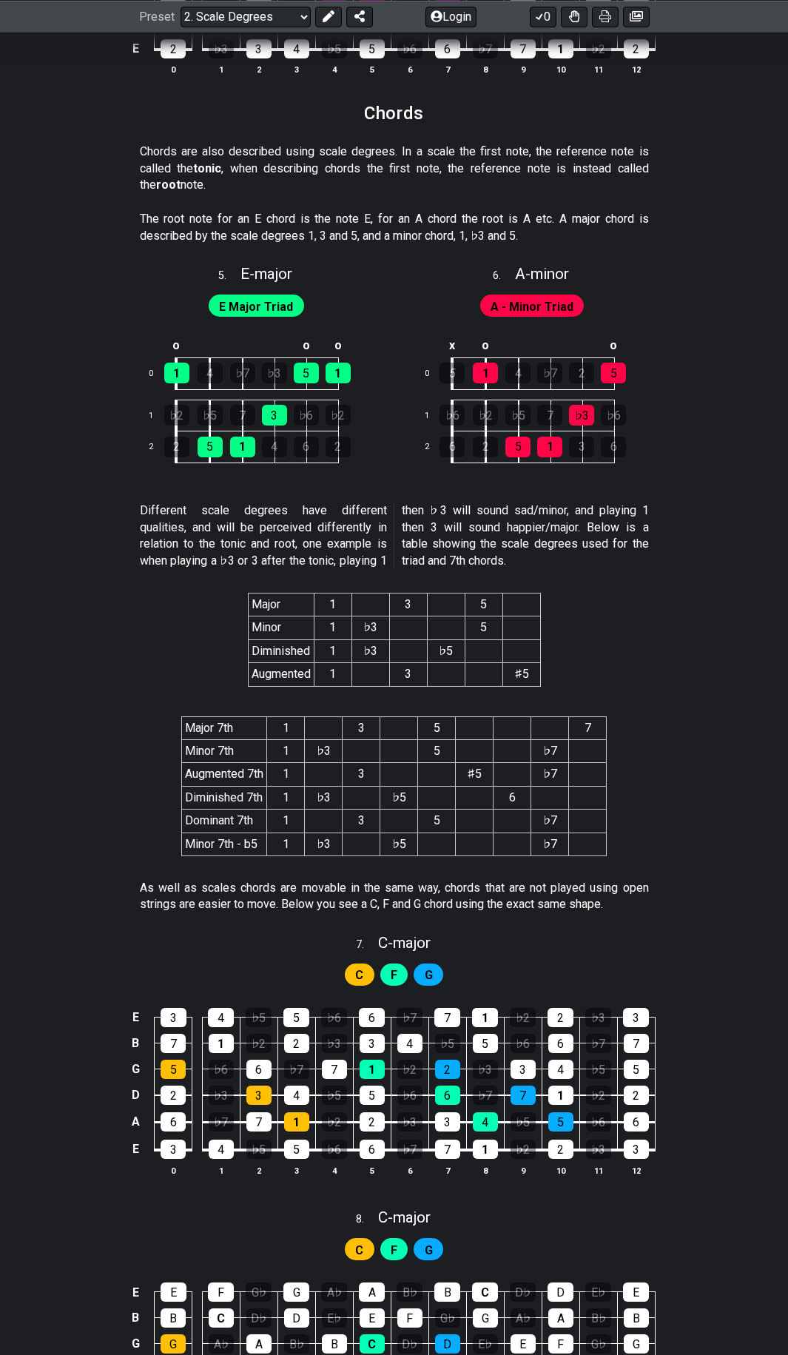
scroll to position [2368, 0]
click at [659, 535] on section "Different scale degrees have different qualities, and will be perceived differe…" at bounding box center [394, 539] width 788 height 84
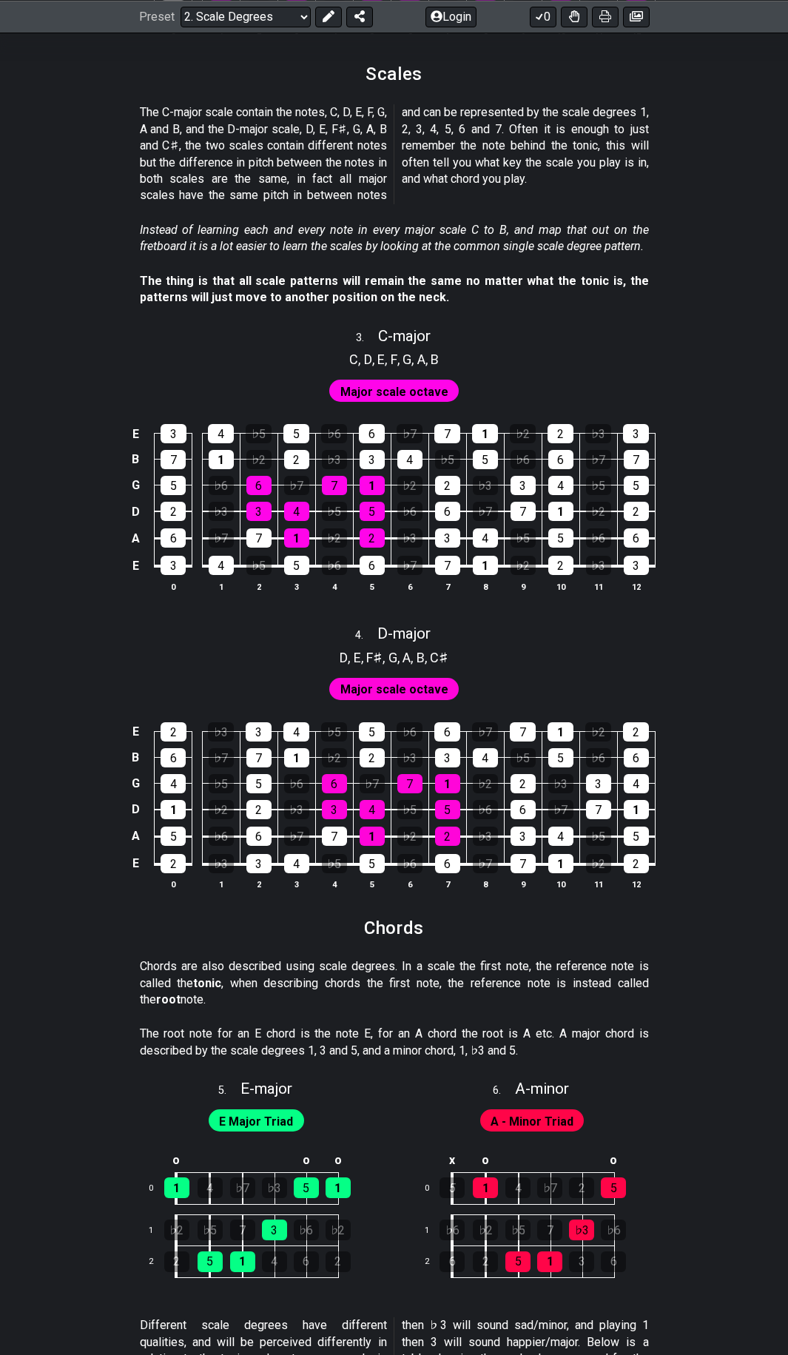
scroll to position [1924, 0]
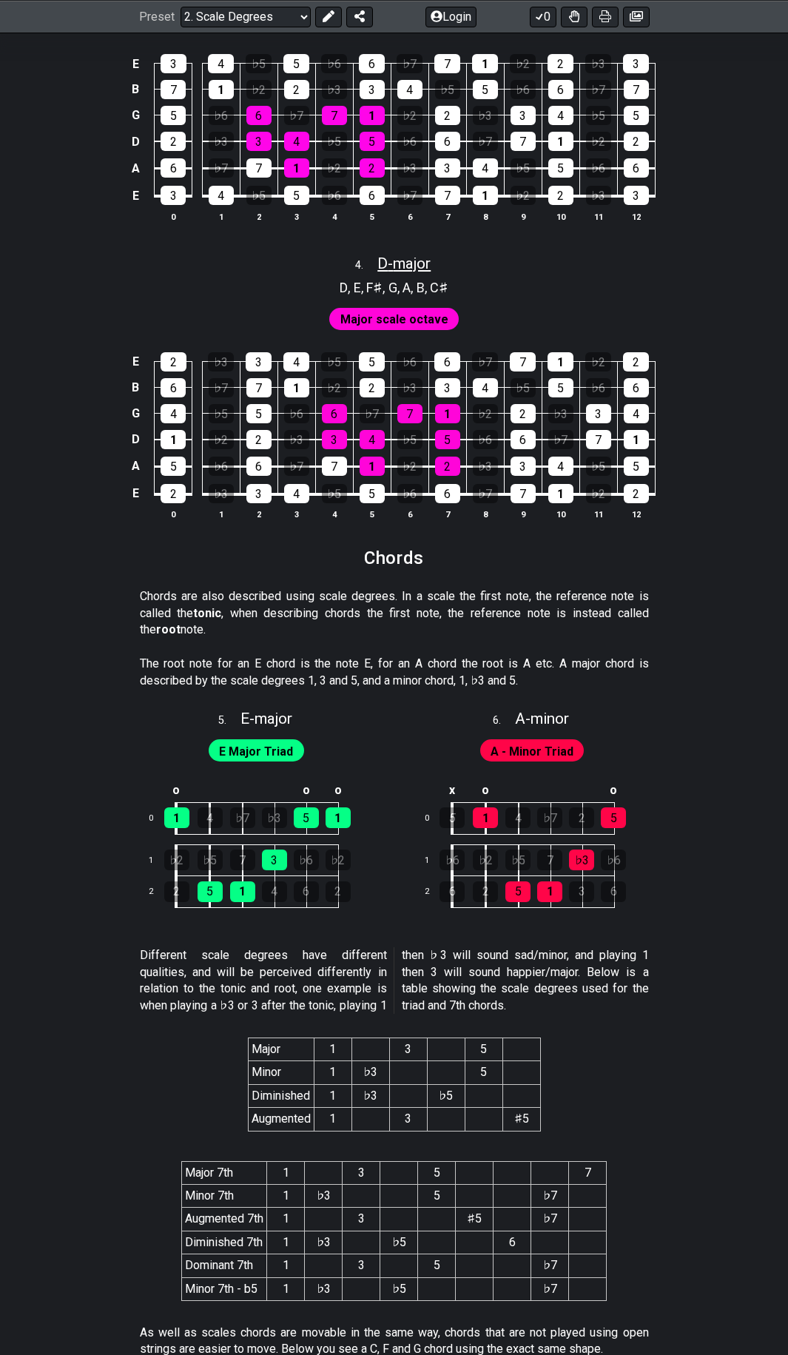
click at [397, 261] on span "D - major" at bounding box center [403, 264] width 53 height 18
select select "D"
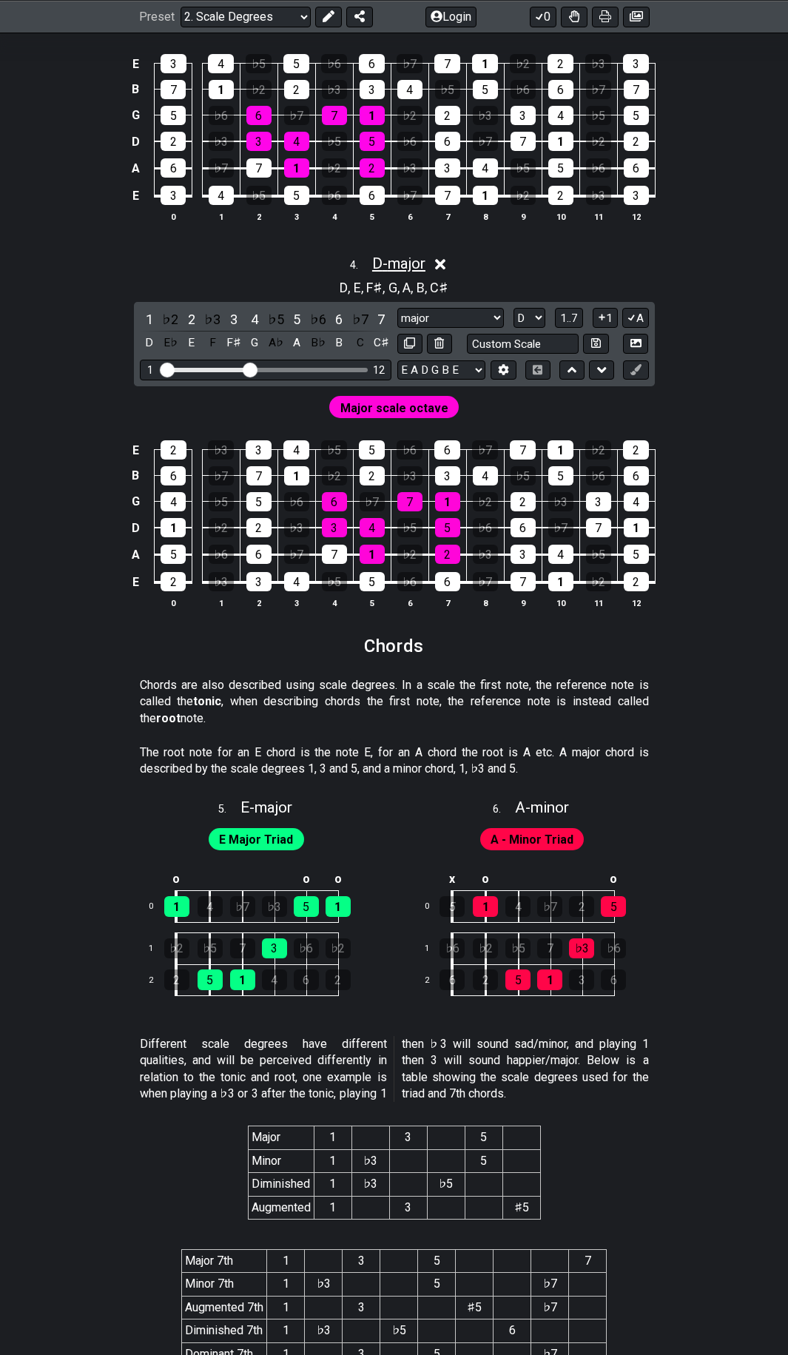
click at [402, 261] on span "D - major" at bounding box center [398, 264] width 53 height 18
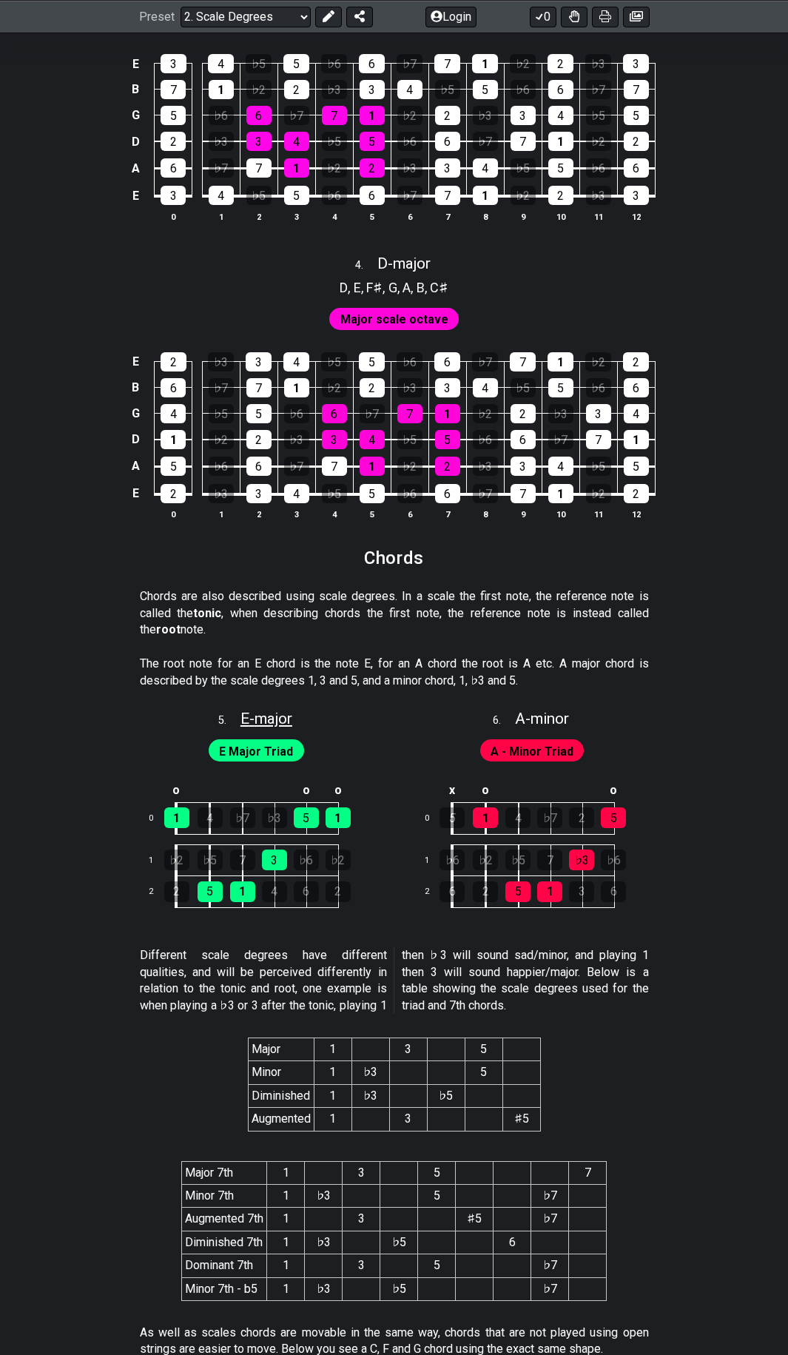
click at [260, 716] on span "E - major" at bounding box center [267, 719] width 52 height 18
select select "E"
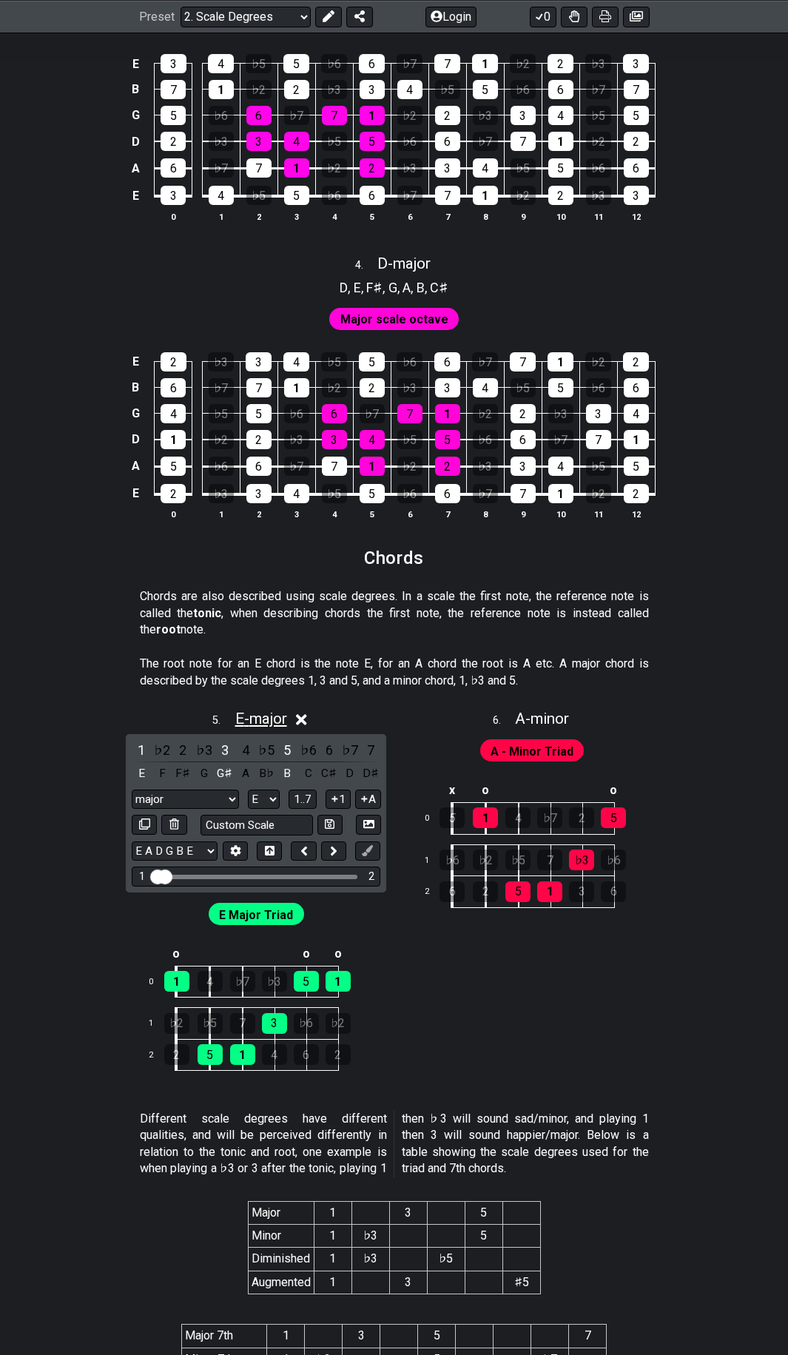
click at [260, 716] on span "E - major" at bounding box center [261, 719] width 52 height 18
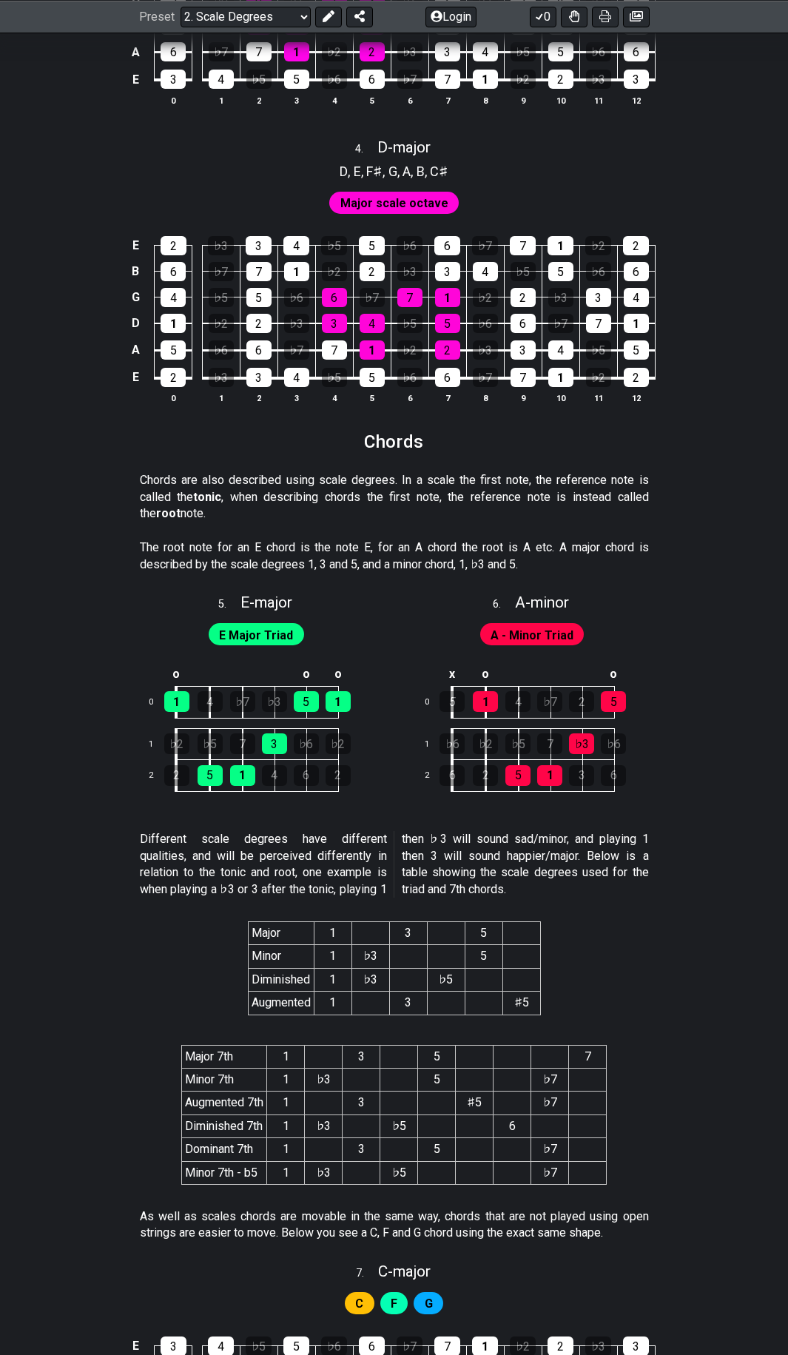
scroll to position [2072, 0]
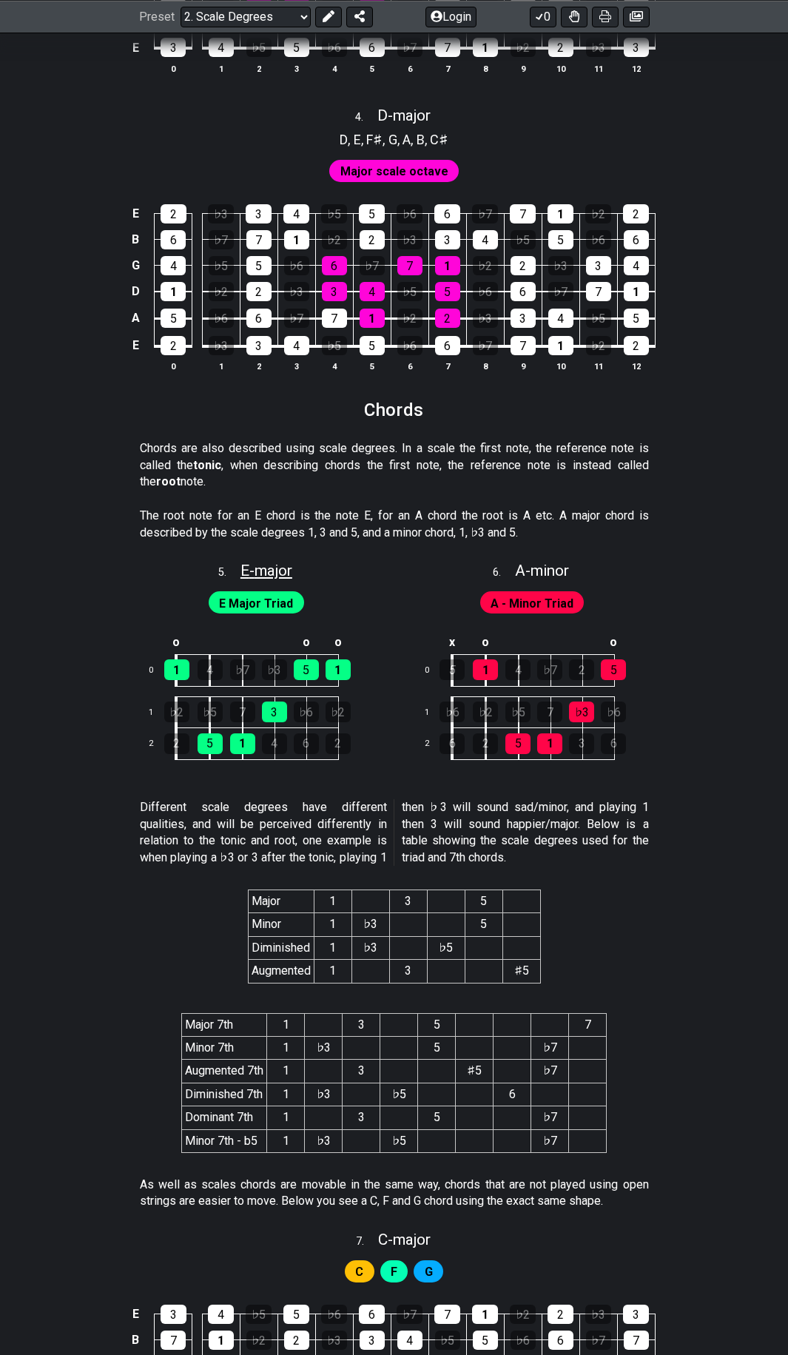
click at [272, 570] on span "E - major" at bounding box center [267, 571] width 52 height 18
select select "E"
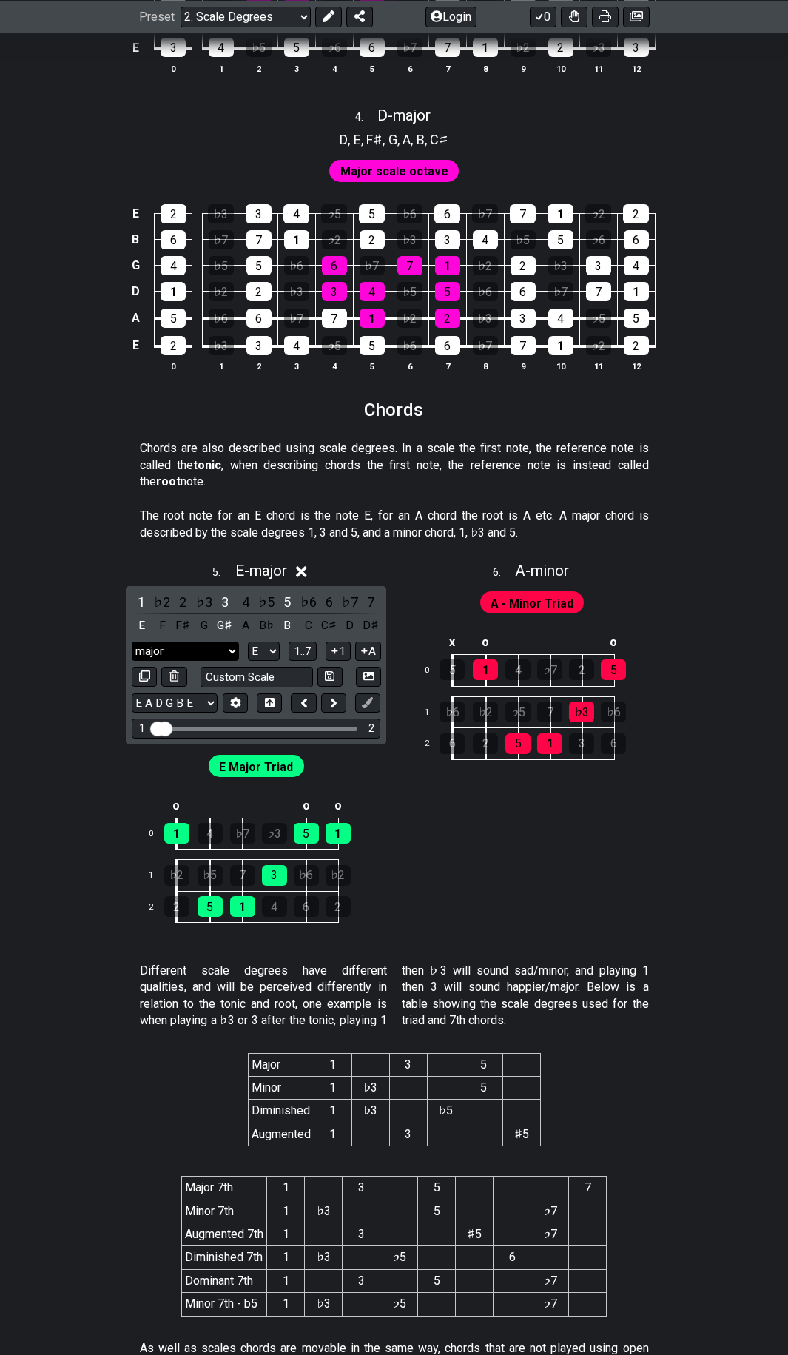
click at [218, 654] on select "major major Minor Pentatonic Major Pentatonic Minor Blues Major Blues Major / I…" at bounding box center [185, 652] width 107 height 20
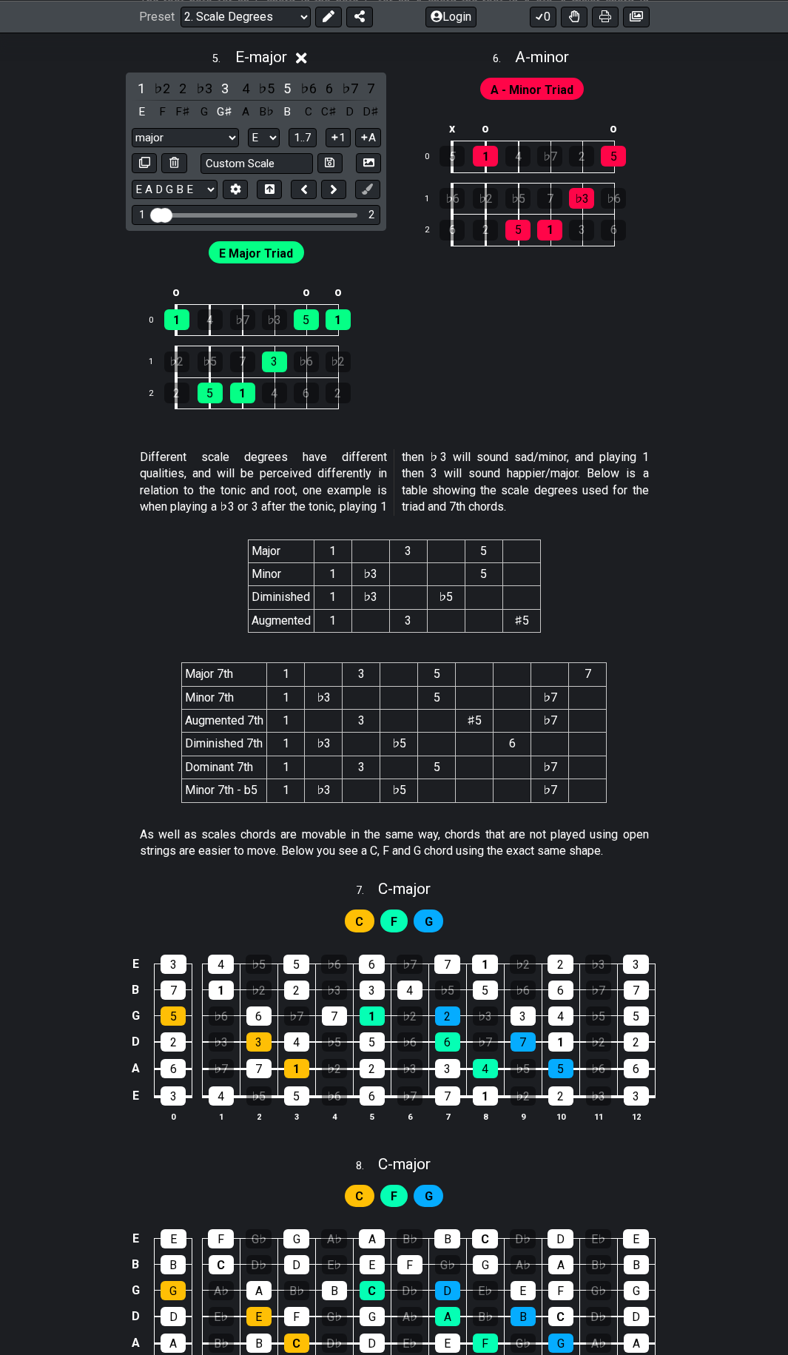
scroll to position [2590, 0]
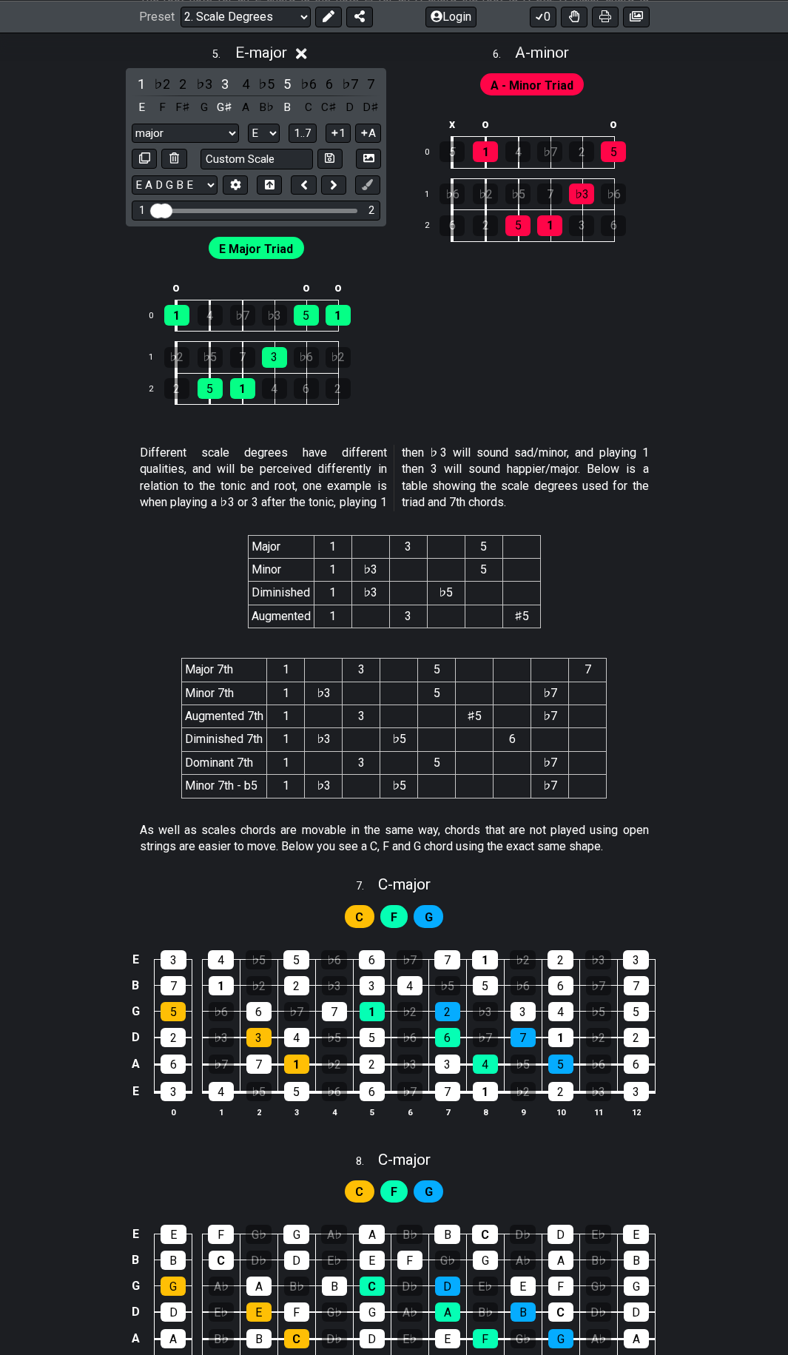
click at [736, 849] on section "As well as scales chords are movable in the same way, chords that are not playe…" at bounding box center [394, 841] width 788 height 51
click at [696, 813] on section "Major 7th 1 3 5 7 Minor 7th 1 ♭3 5 ♭7 Augmented 7th 1 3 ♯5 ♭7 Diminished 7th 1 …" at bounding box center [394, 730] width 788 height 169
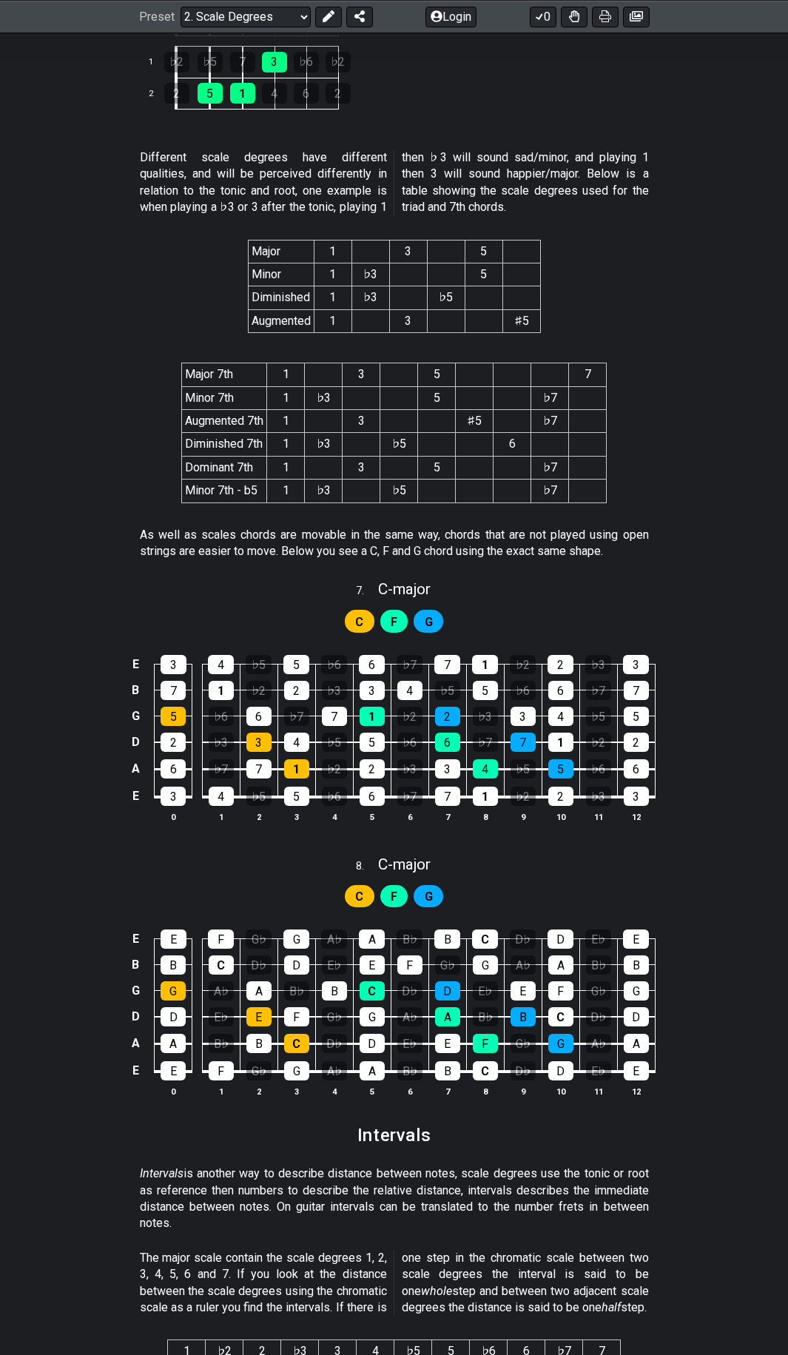
scroll to position [2886, 0]
drag, startPoint x: 233, startPoint y: 1263, endPoint x: 319, endPoint y: 1270, distance: 86.2
click at [311, 1269] on p "The major scale contain the scale degrees 1, 2, 3, 4, 5, 6 and 7. If you look a…" at bounding box center [394, 1282] width 509 height 67
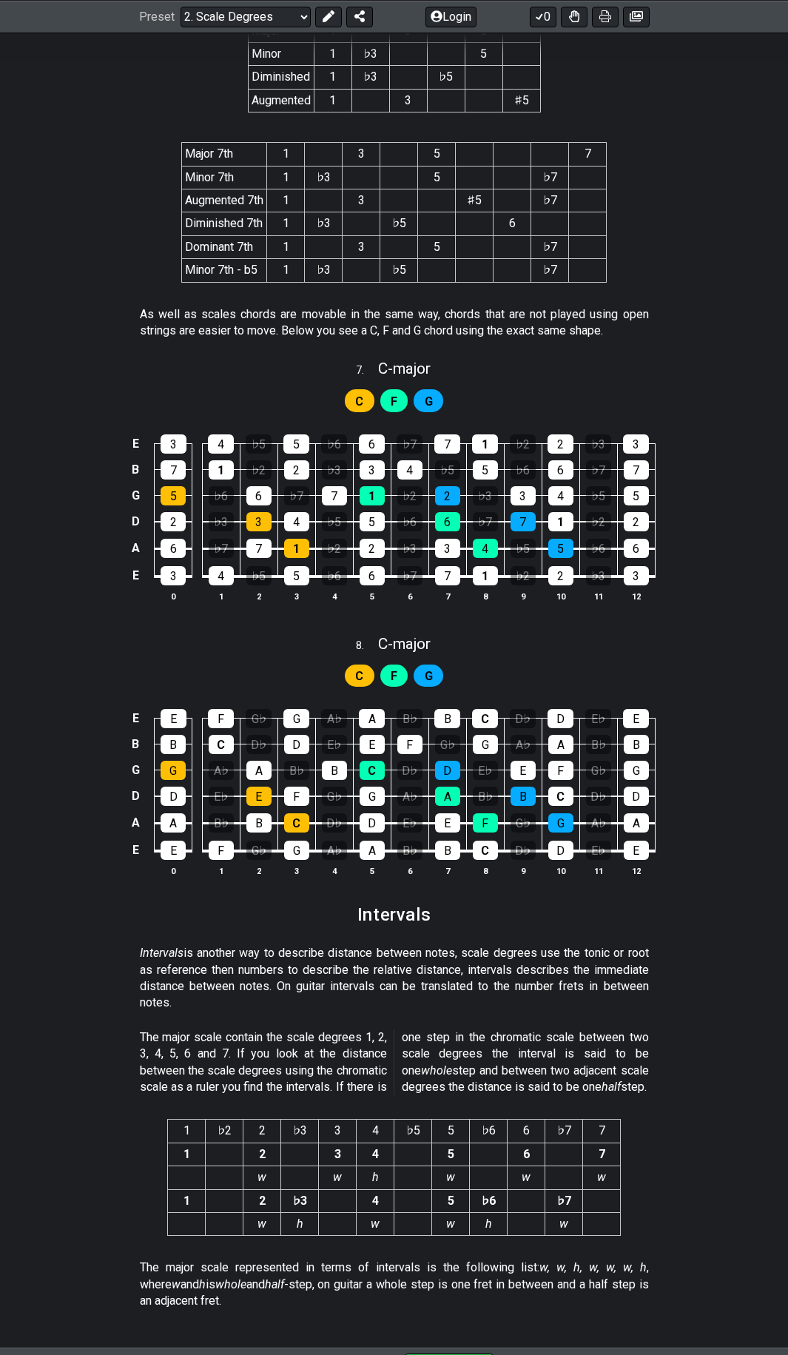
scroll to position [3108, 0]
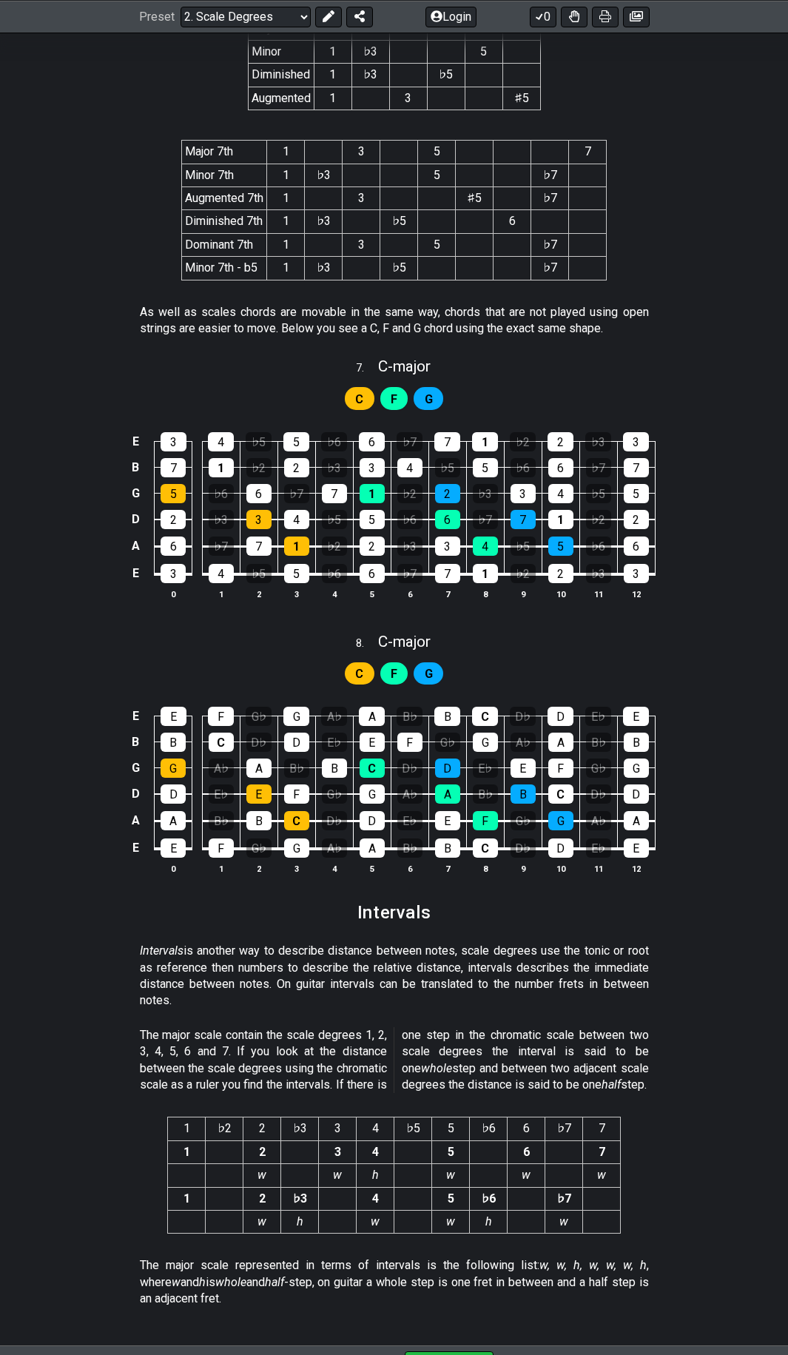
drag, startPoint x: 343, startPoint y: 1052, endPoint x: 383, endPoint y: 1066, distance: 42.6
click at [383, 1061] on p "The major scale contain the scale degrees 1, 2, 3, 4, 5, 6 and 7. If you look a…" at bounding box center [394, 1060] width 509 height 67
drag, startPoint x: 234, startPoint y: 1064, endPoint x: 326, endPoint y: 1084, distance: 94.5
click at [326, 1084] on p "The major scale contain the scale degrees 1, 2, 3, 4, 5, 6 and 7. If you look a…" at bounding box center [394, 1060] width 509 height 67
click at [356, 1079] on p "The major scale contain the scale degrees 1, 2, 3, 4, 5, 6 and 7. If you look a…" at bounding box center [394, 1060] width 509 height 67
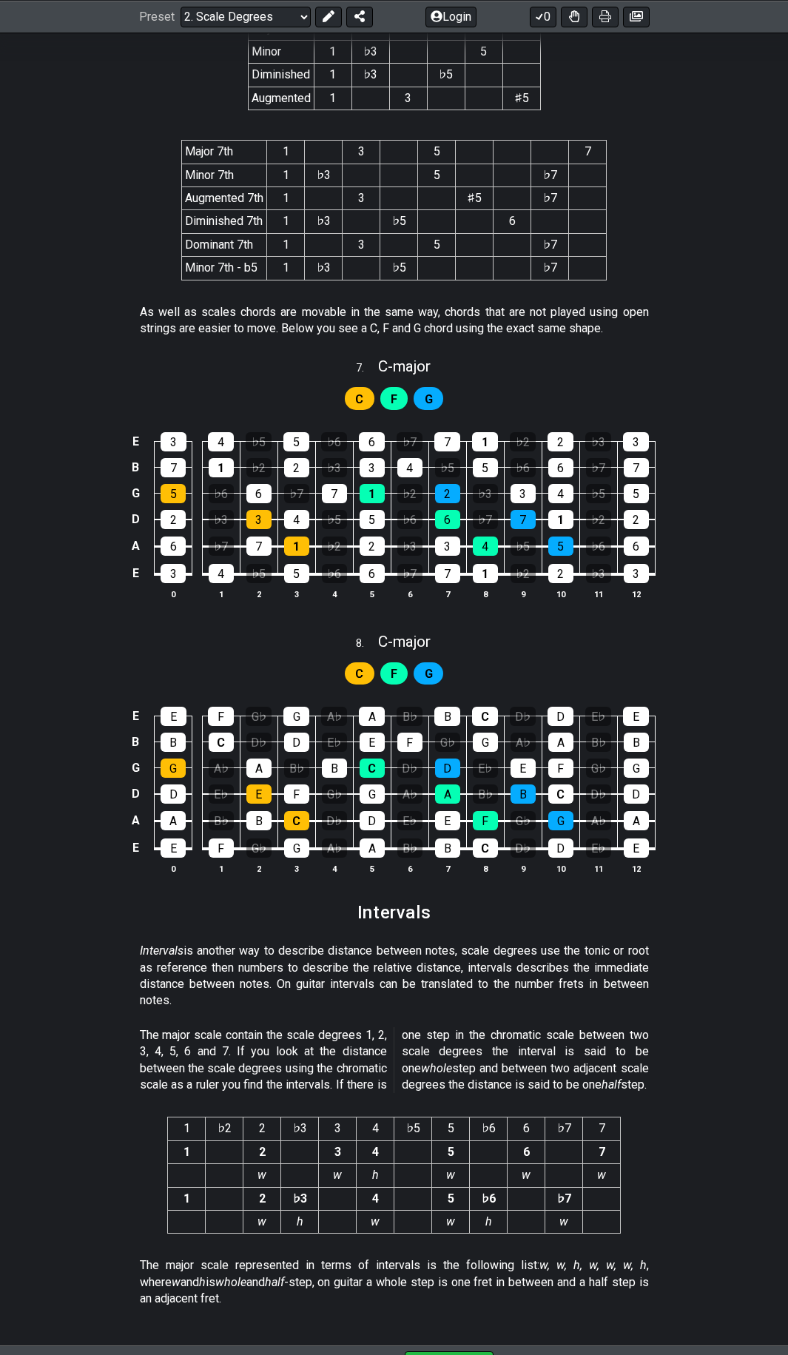
drag, startPoint x: 295, startPoint y: 1092, endPoint x: 340, endPoint y: 1100, distance: 45.1
click at [346, 1094] on p "The major scale contain the scale degrees 1, 2, 3, 4, 5, 6 and 7. If you look a…" at bounding box center [394, 1060] width 509 height 67
drag, startPoint x: 296, startPoint y: 1105, endPoint x: 306, endPoint y: 1104, distance: 9.6
click at [318, 1094] on p "The major scale contain the scale degrees 1, 2, 3, 4, 5, 6 and 7. If you look a…" at bounding box center [394, 1060] width 509 height 67
drag, startPoint x: 224, startPoint y: 1103, endPoint x: 312, endPoint y: 1109, distance: 88.2
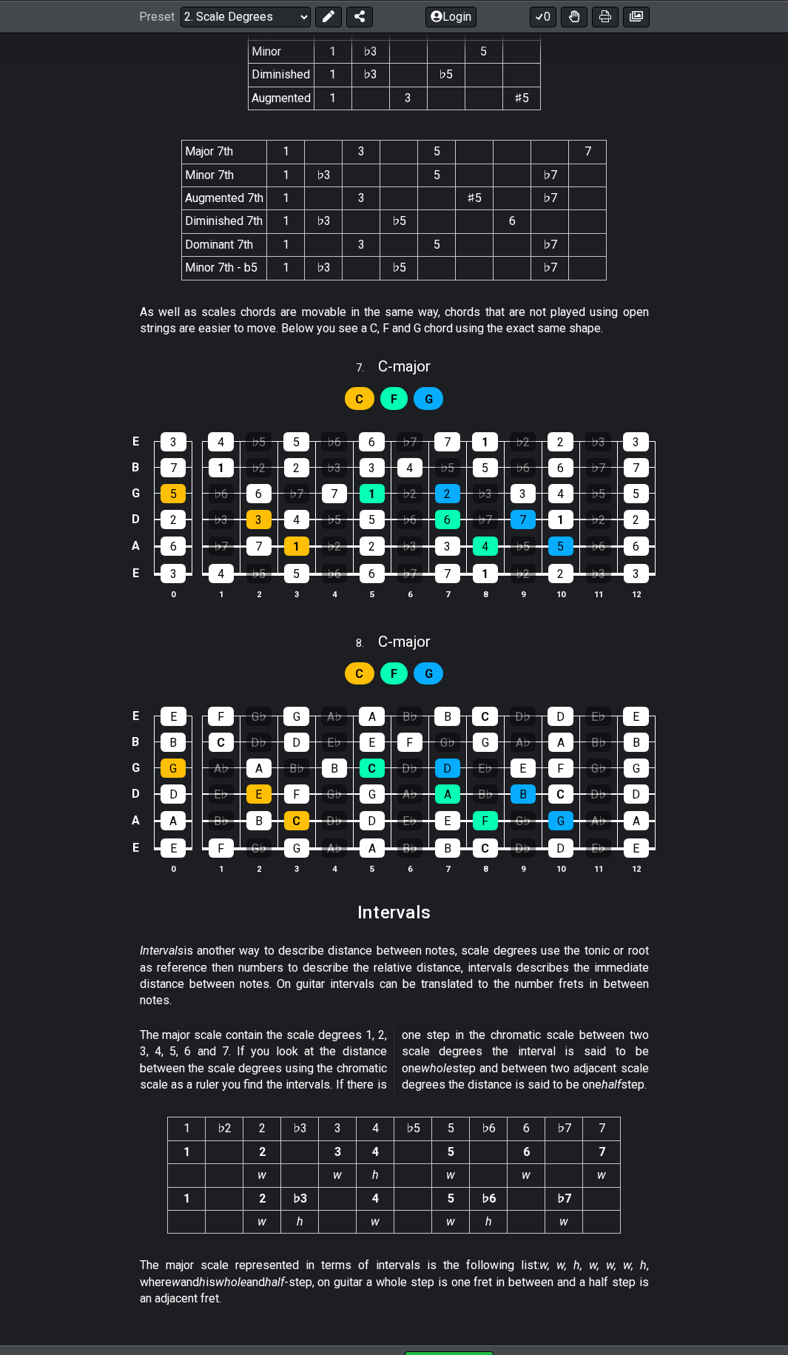
click at [312, 1094] on p "The major scale contain the scale degrees 1, 2, 3, 4, 5, 6 and 7. If you look a…" at bounding box center [394, 1060] width 509 height 67
drag, startPoint x: 368, startPoint y: 1099, endPoint x: 382, endPoint y: 1095, distance: 14.7
click at [370, 1094] on p "The major scale contain the scale degrees 1, 2, 3, 4, 5, 6 and 7. If you look a…" at bounding box center [394, 1060] width 509 height 67
drag, startPoint x: 425, startPoint y: 1047, endPoint x: 495, endPoint y: 1041, distance: 70.6
click at [495, 1041] on p "The major scale contain the scale degrees 1, 2, 3, 4, 5, 6 and 7. If you look a…" at bounding box center [394, 1060] width 509 height 67
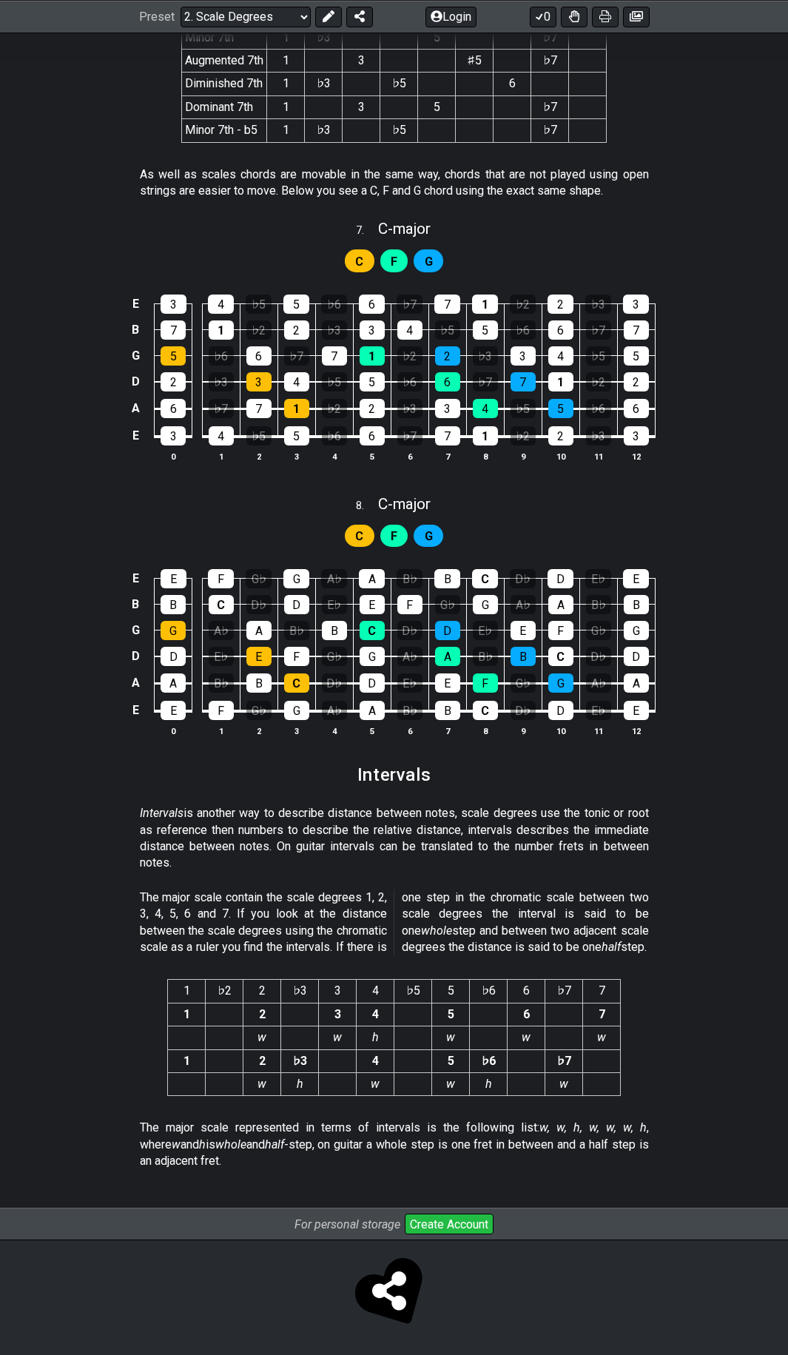
scroll to position [3262, 0]
click at [317, 898] on p "The major scale contain the scale degrees 1, 2, 3, 4, 5, 6 and 7. If you look a…" at bounding box center [394, 923] width 509 height 67
click at [533, 1160] on p "The major scale represented in terms of intervals is the following list: w, w, …" at bounding box center [394, 1145] width 509 height 50
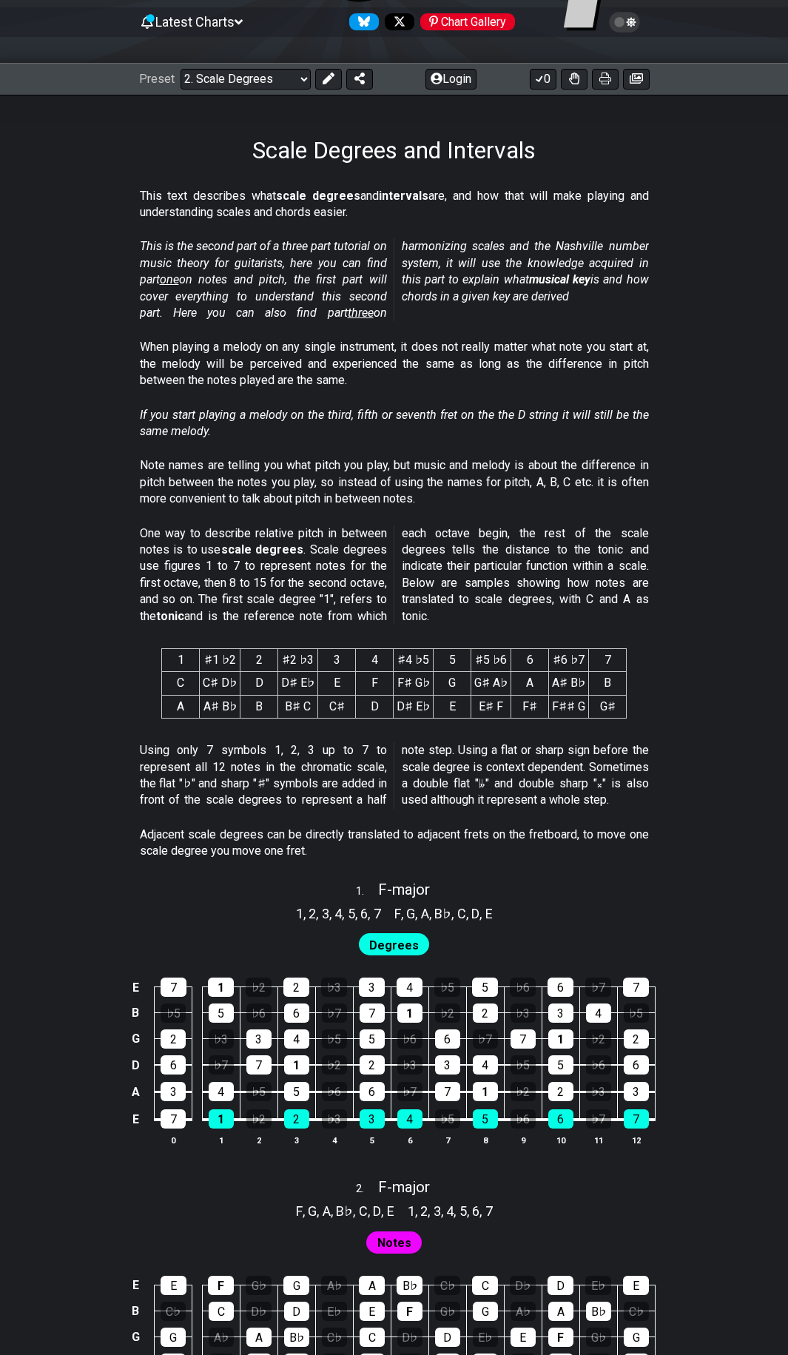
scroll to position [0, 0]
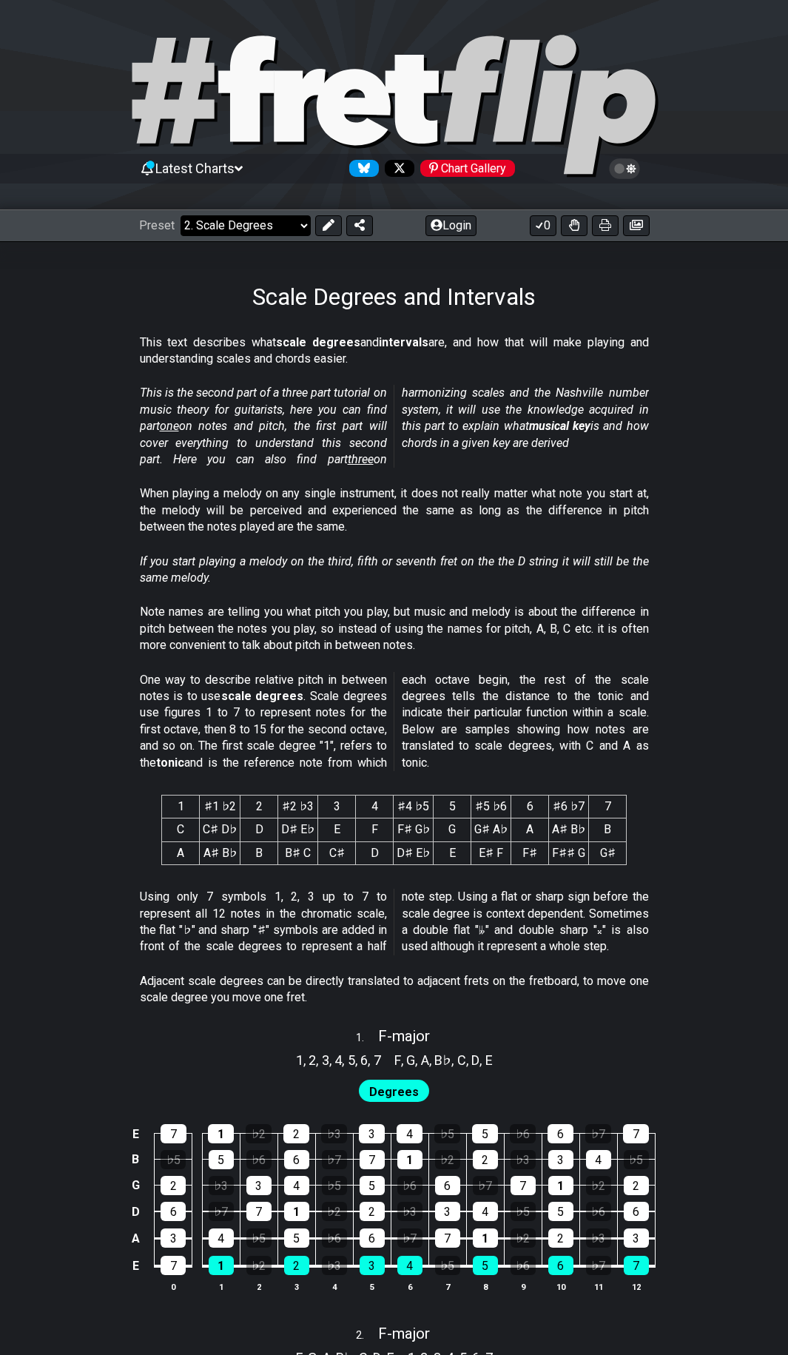
click at [283, 219] on select "Welcome to #fretflip! Initial Preset Custom Preset Minor Pentatonic Major Penta…" at bounding box center [246, 225] width 130 height 21
click at [254, 232] on select "Welcome to #fretflip! Initial Preset Custom Preset Minor Pentatonic Major Penta…" at bounding box center [246, 225] width 130 height 21
click at [181, 215] on select "Welcome to #fretflip! Initial Preset Custom Preset Minor Pentatonic Major Penta…" at bounding box center [246, 225] width 130 height 21
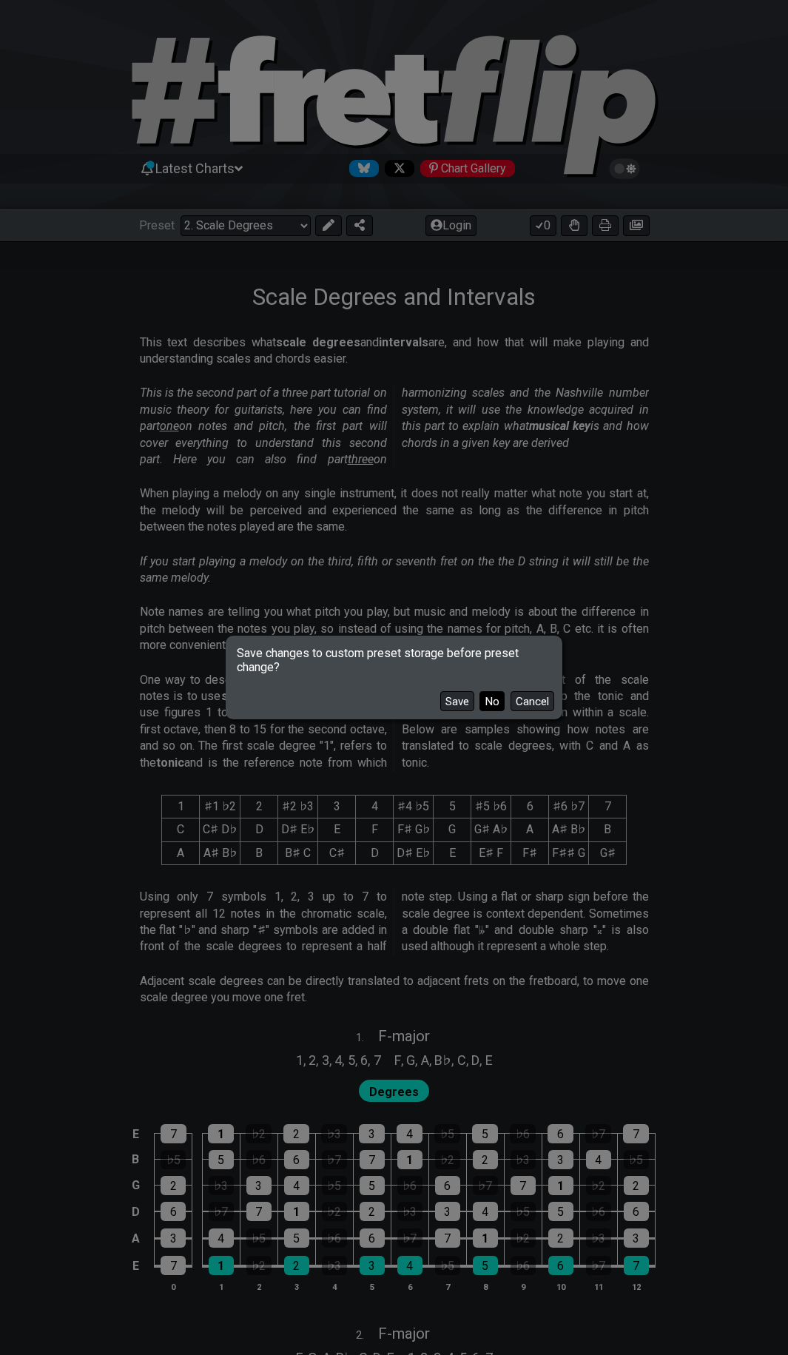
click at [488, 702] on button "No" at bounding box center [492, 701] width 25 height 20
select select "/harmonizing-scales"
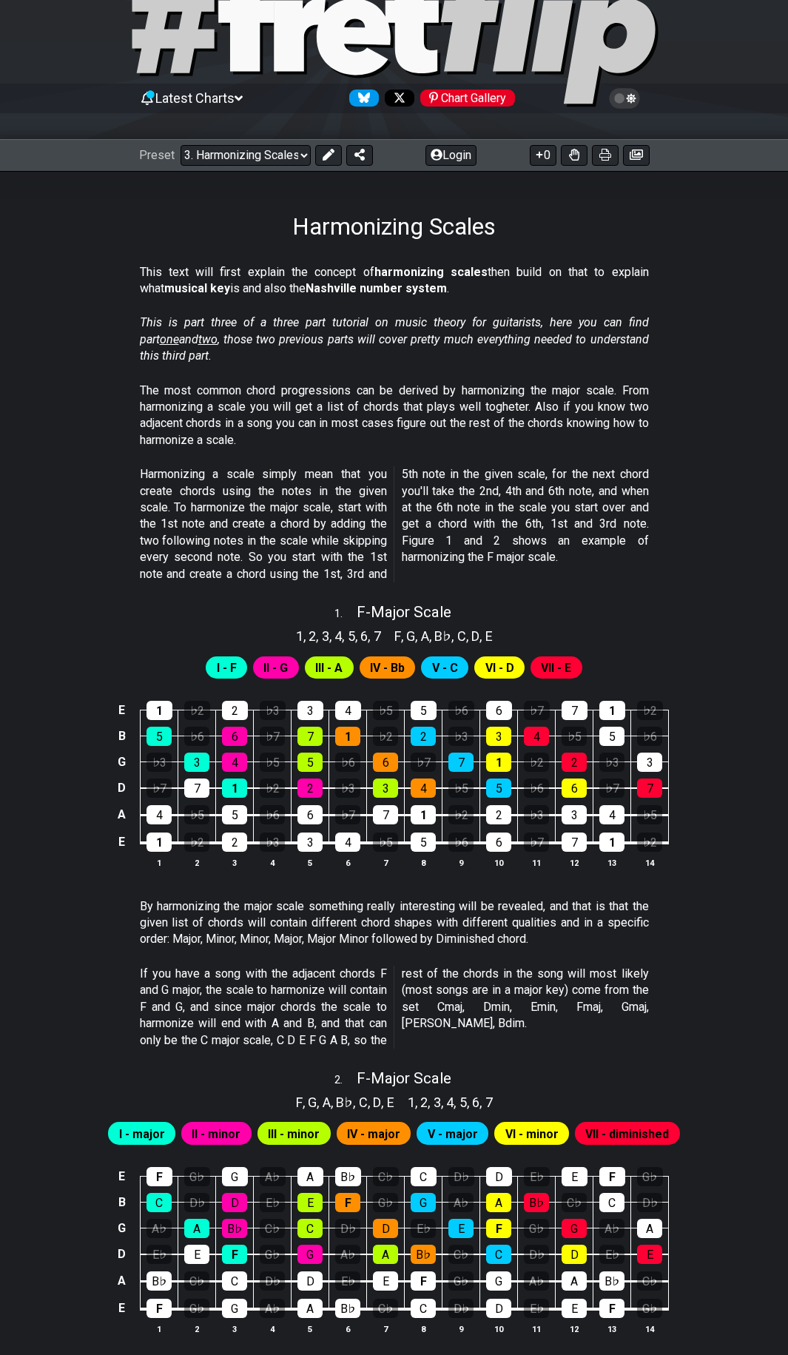
scroll to position [74, 0]
